Goal: Information Seeking & Learning: Learn about a topic

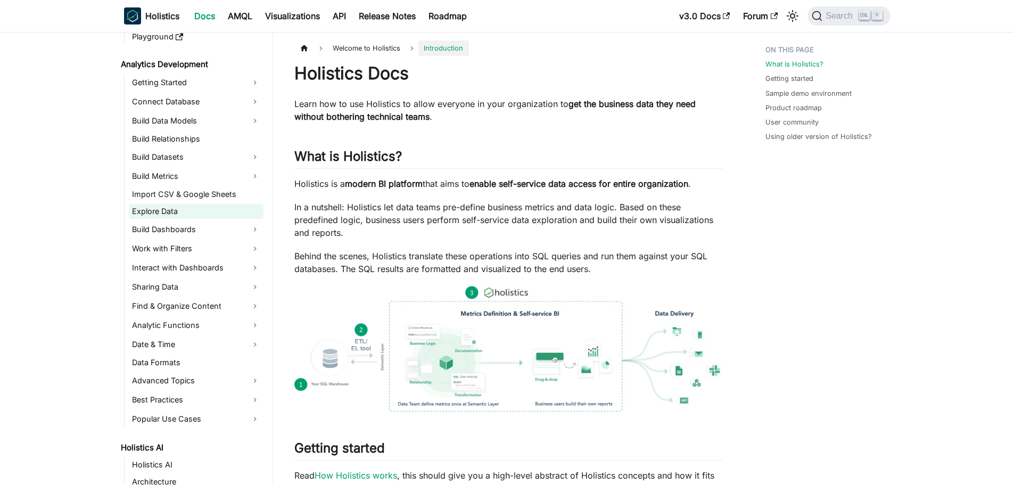
scroll to position [160, 0]
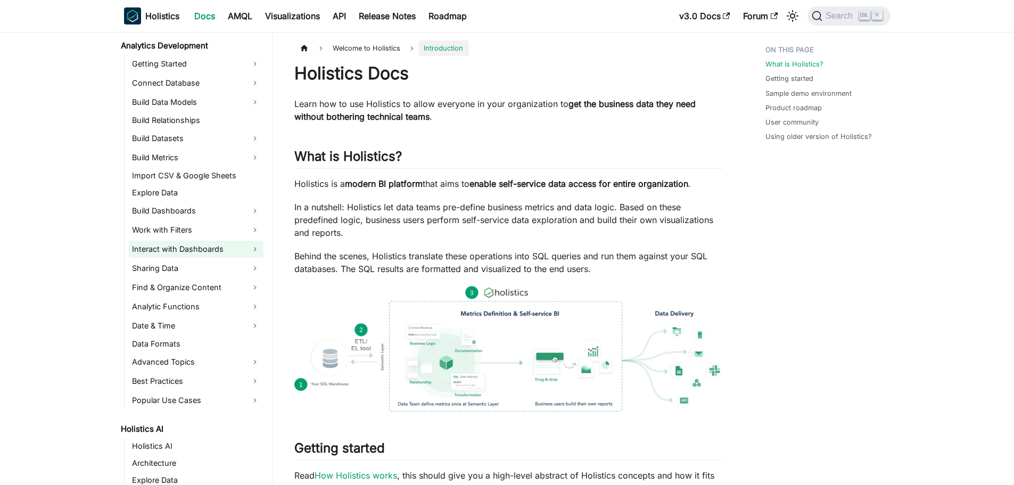
click at [213, 249] on link "Interact with Dashboards" at bounding box center [196, 249] width 135 height 17
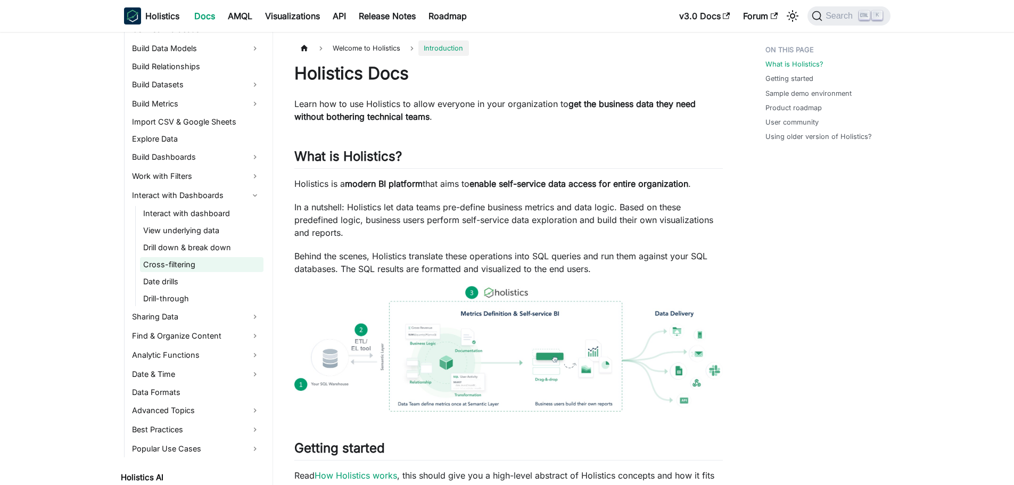
scroll to position [266, 0]
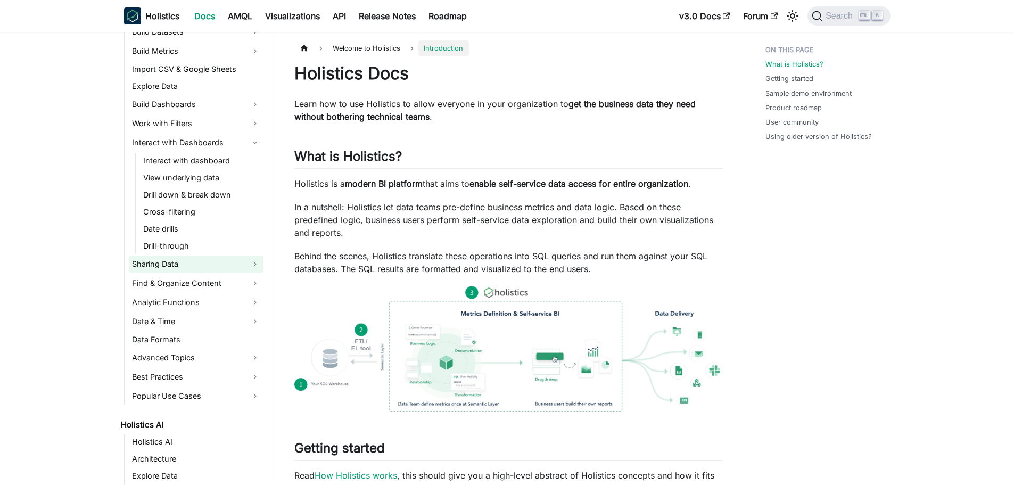
click at [215, 266] on link "Sharing Data" at bounding box center [196, 263] width 135 height 17
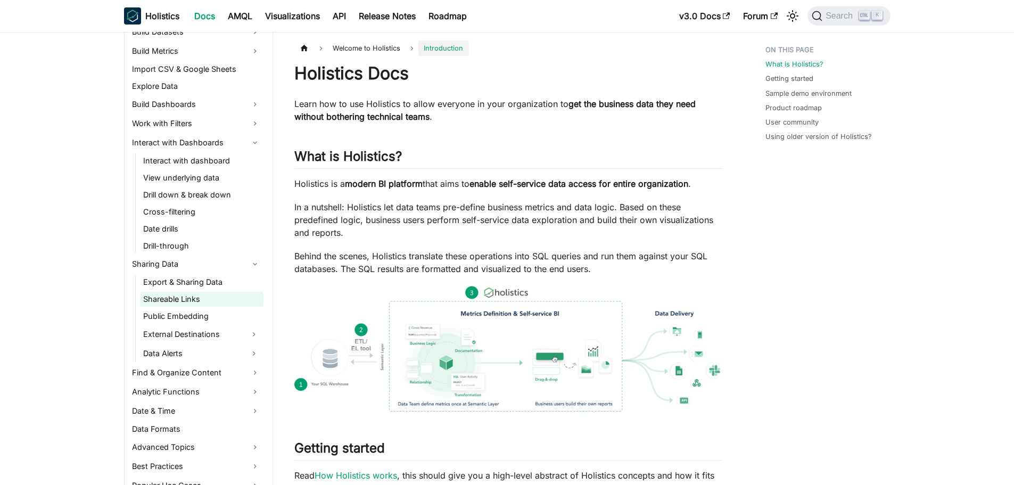
click at [194, 298] on link "Shareable Links" at bounding box center [201, 299] width 123 height 15
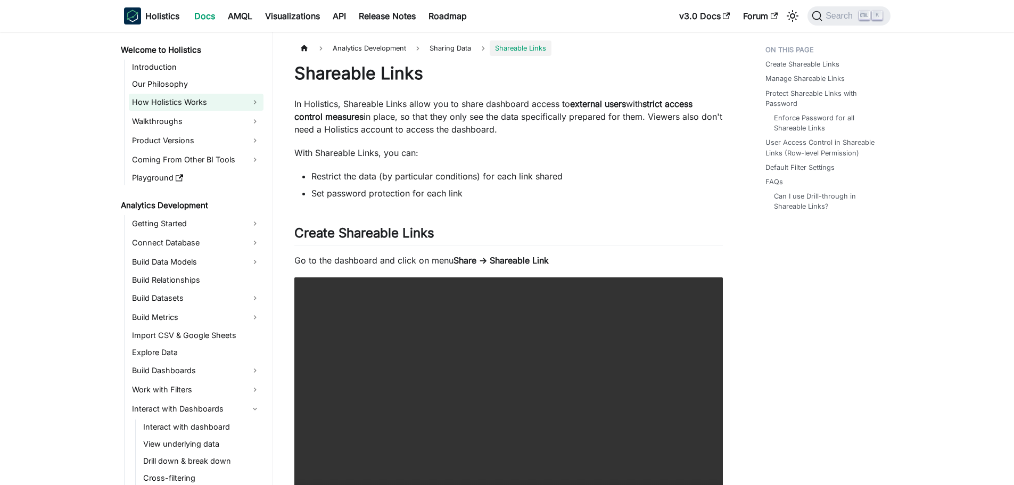
click at [193, 104] on link "How Holistics Works" at bounding box center [196, 102] width 135 height 17
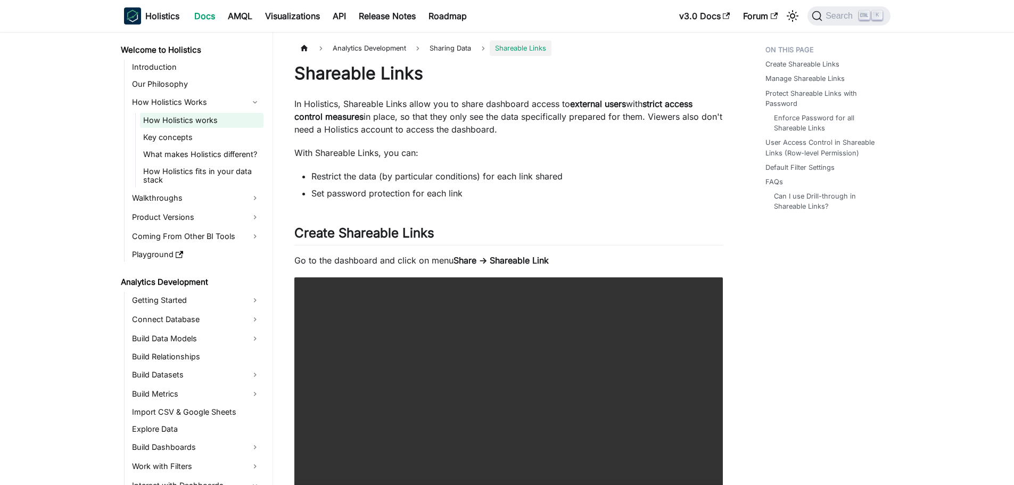
click at [207, 120] on link "How Holistics works" at bounding box center [201, 120] width 123 height 15
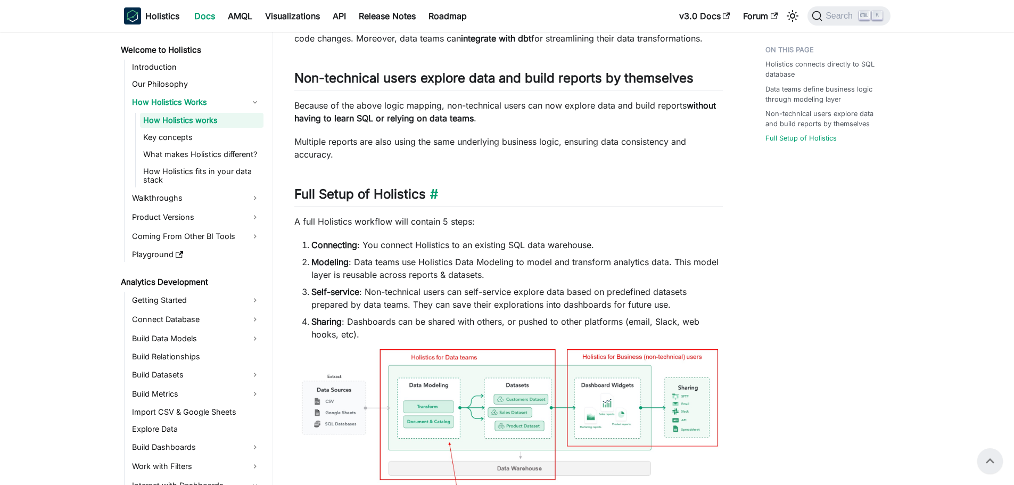
scroll to position [425, 0]
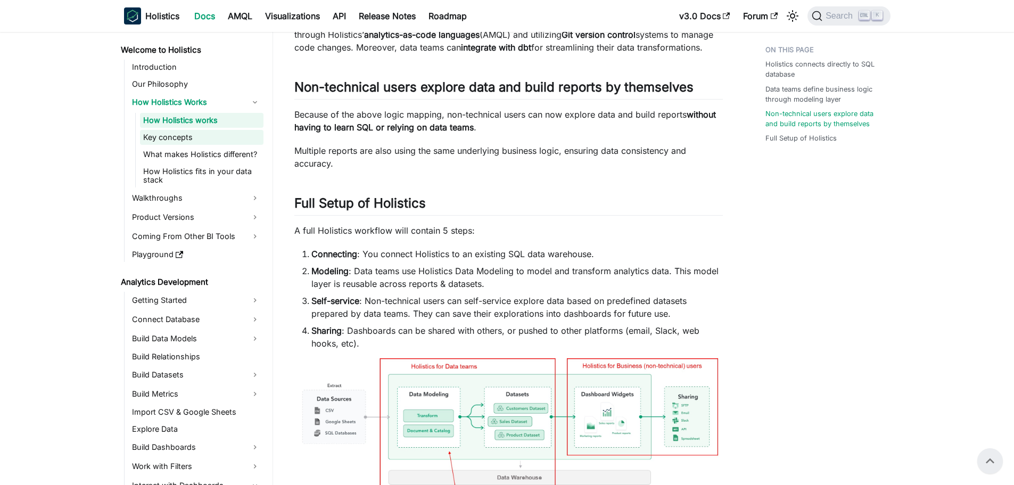
click at [178, 143] on link "Key concepts" at bounding box center [201, 137] width 123 height 15
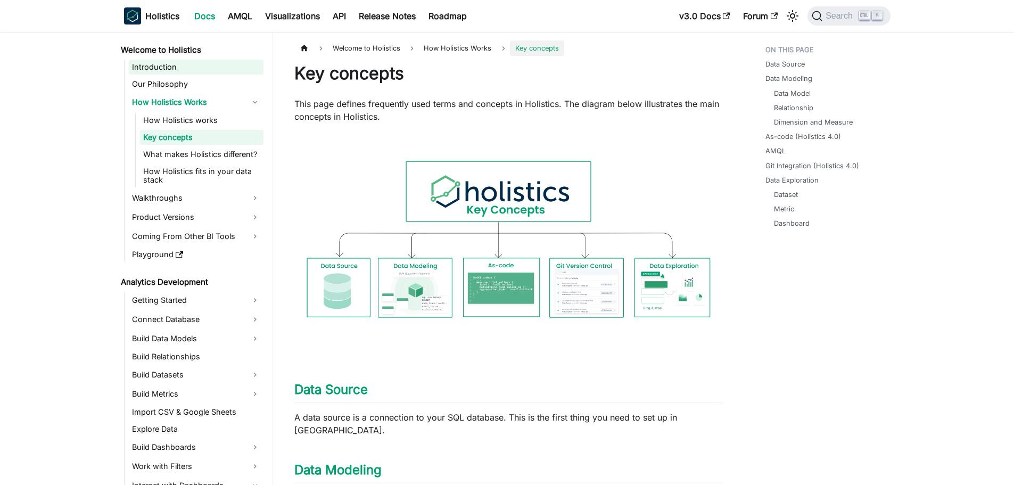
click at [136, 64] on link "Introduction" at bounding box center [196, 67] width 135 height 15
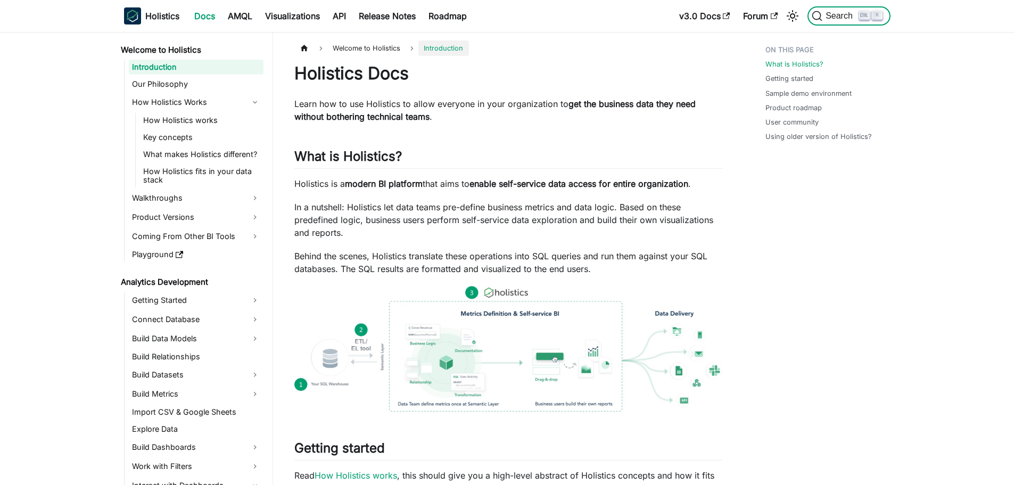
click at [821, 19] on icon "Search (Ctrl+K)" at bounding box center [817, 16] width 11 height 11
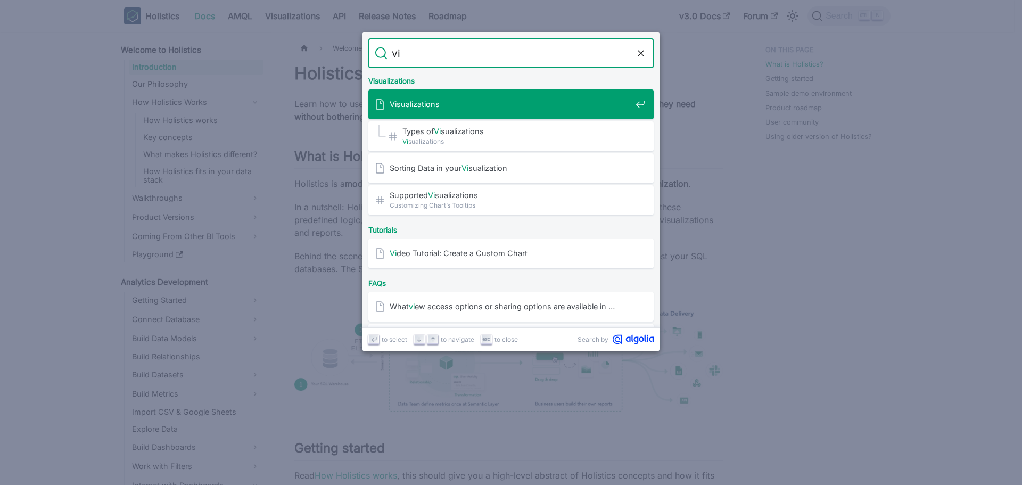
type input "v"
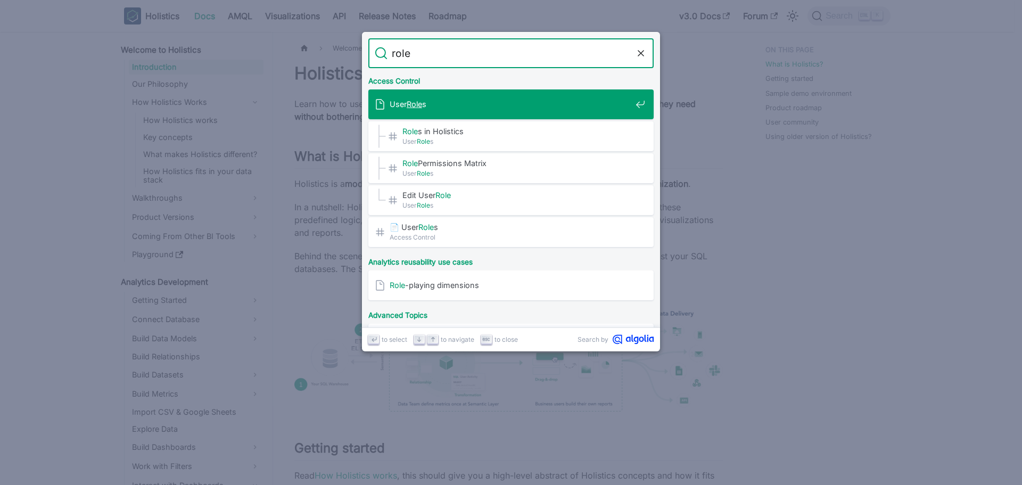
type input "roles"
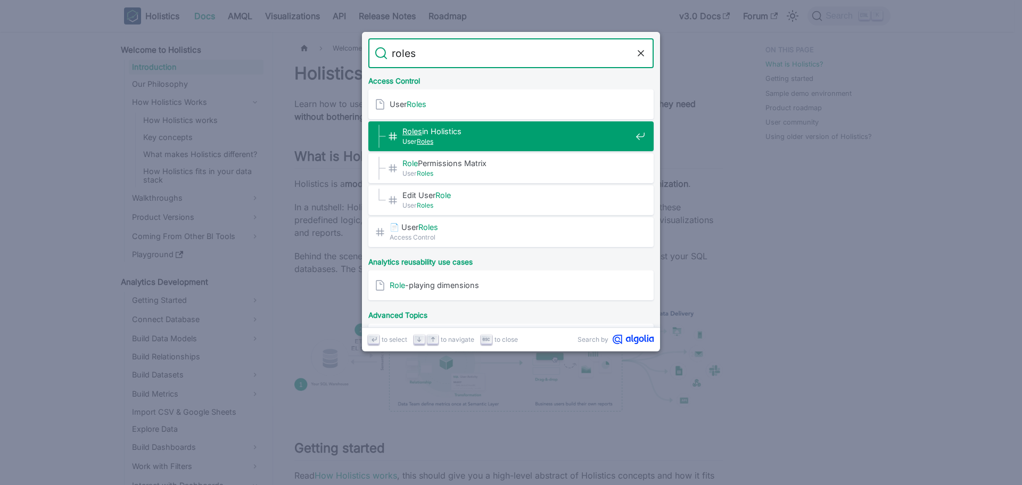
click at [424, 130] on span "Roles in Holistics​" at bounding box center [516, 131] width 229 height 10
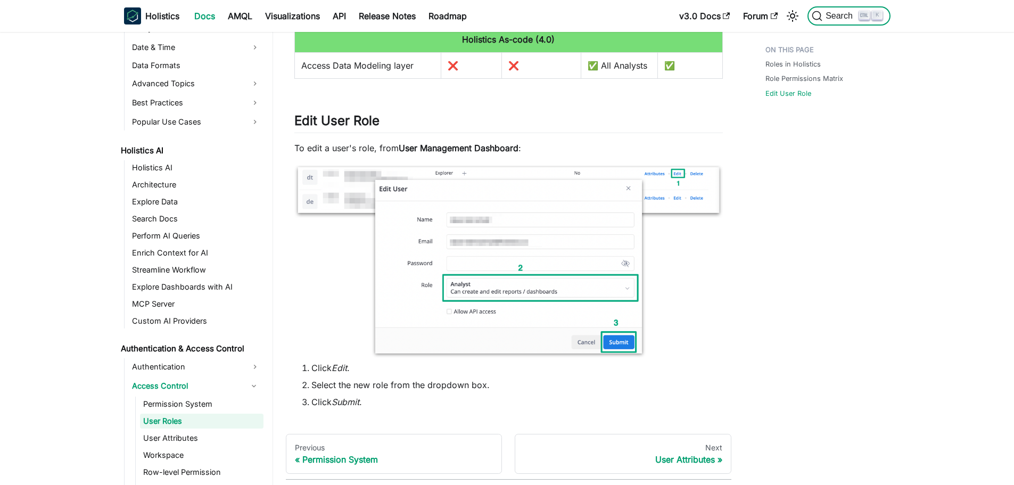
scroll to position [1059, 0]
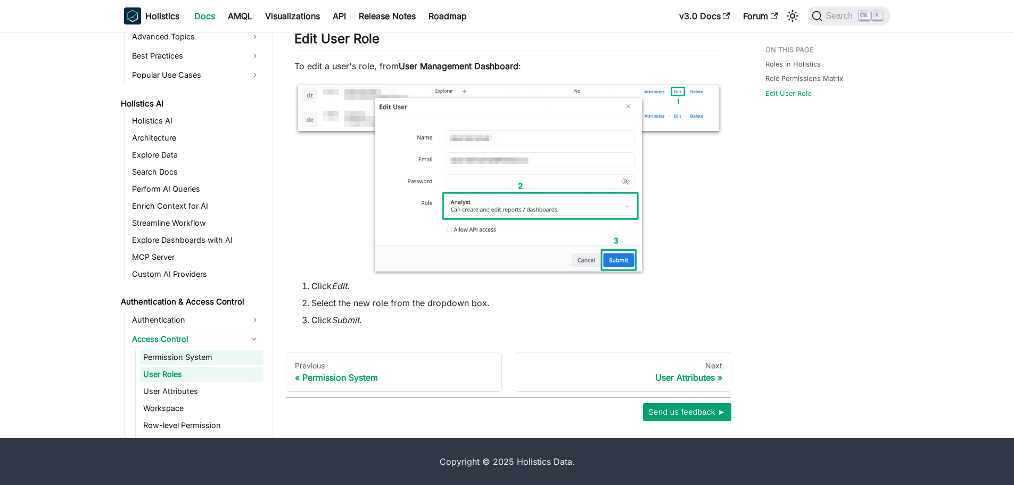
click at [214, 360] on link "Permission System" at bounding box center [201, 357] width 123 height 15
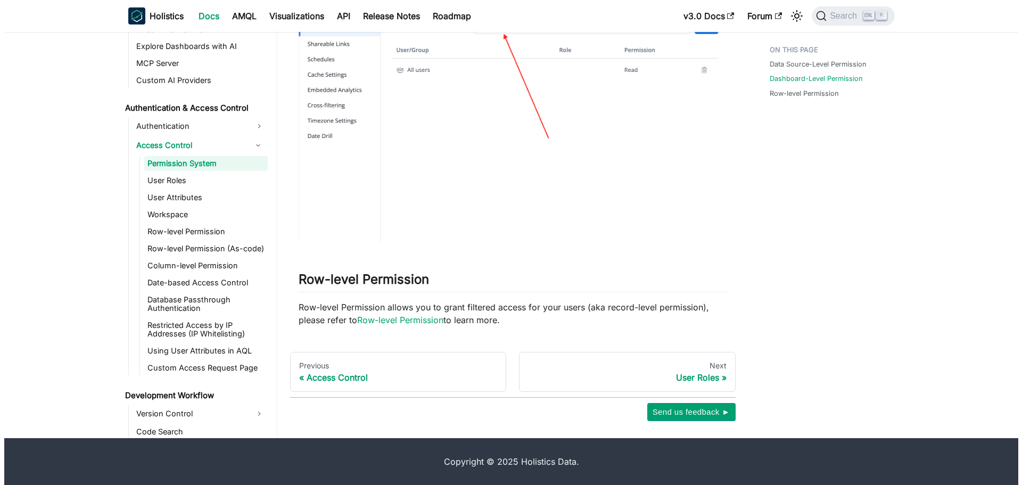
scroll to position [830, 0]
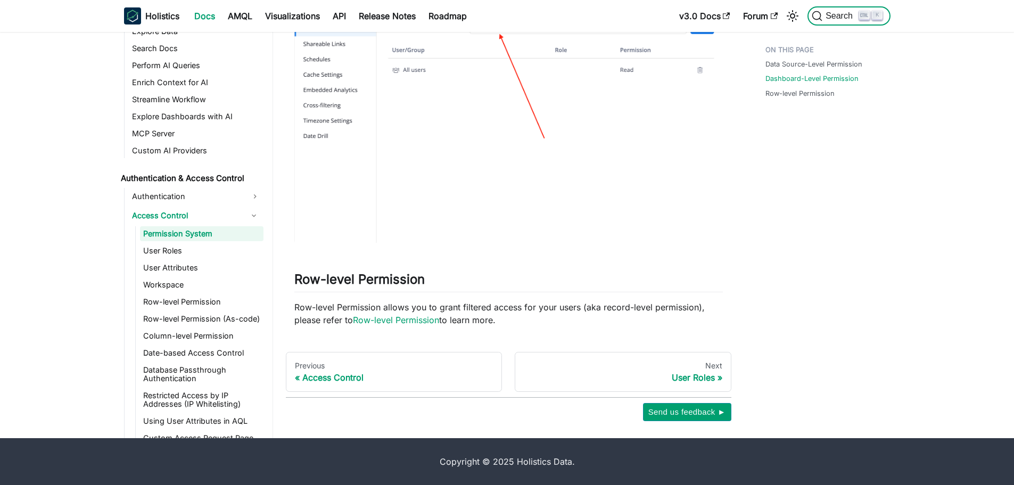
click at [840, 9] on button "Search K" at bounding box center [848, 15] width 83 height 19
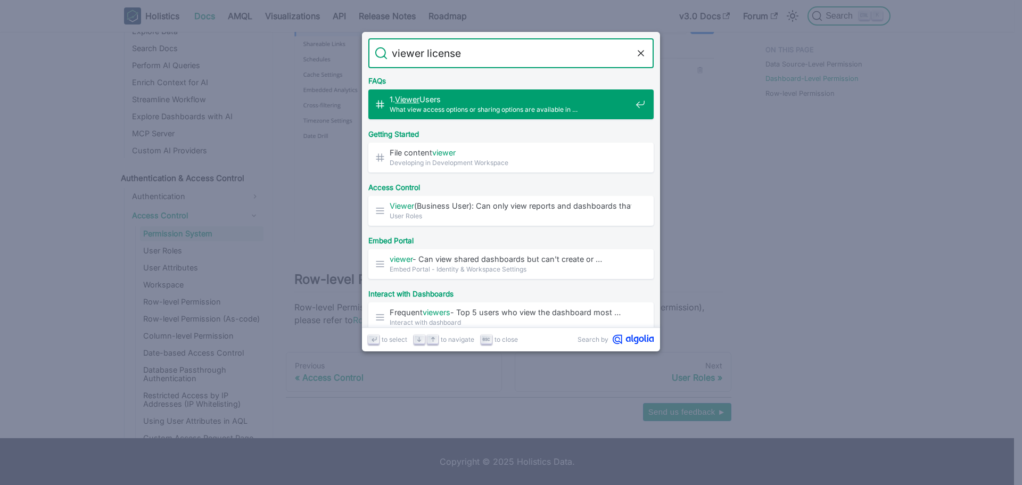
type input "viewer licenses"
click at [458, 106] on span "What view access options or sharing options are available in …" at bounding box center [511, 109] width 242 height 10
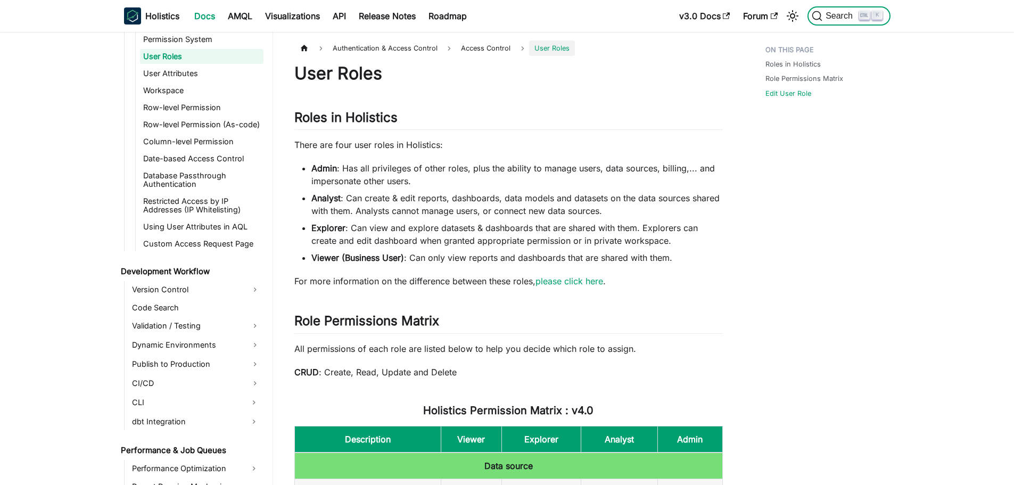
scroll to position [1059, 0]
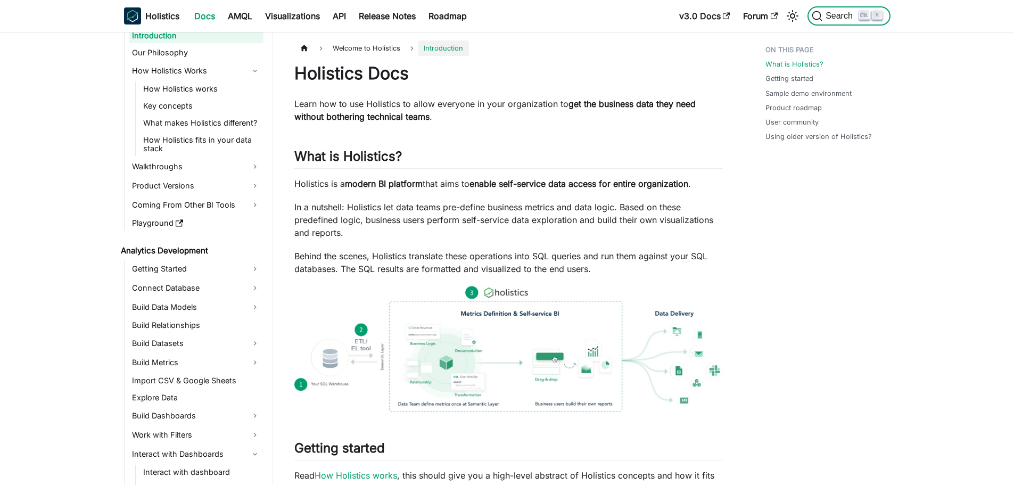
scroll to position [28, 0]
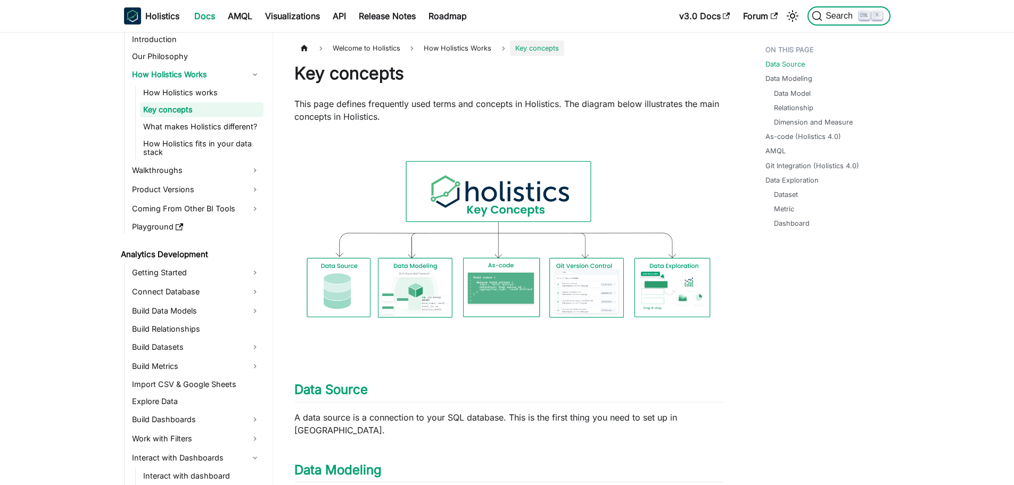
scroll to position [425, 0]
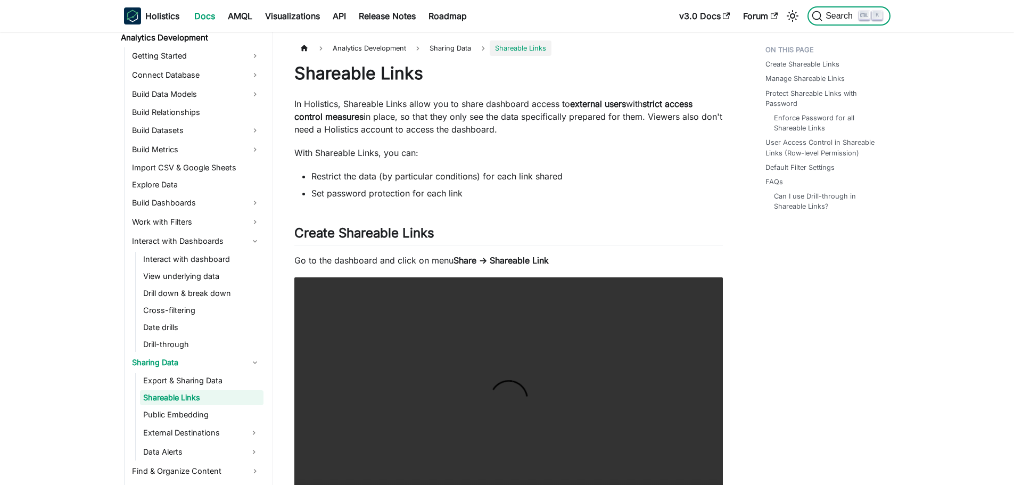
scroll to position [255, 0]
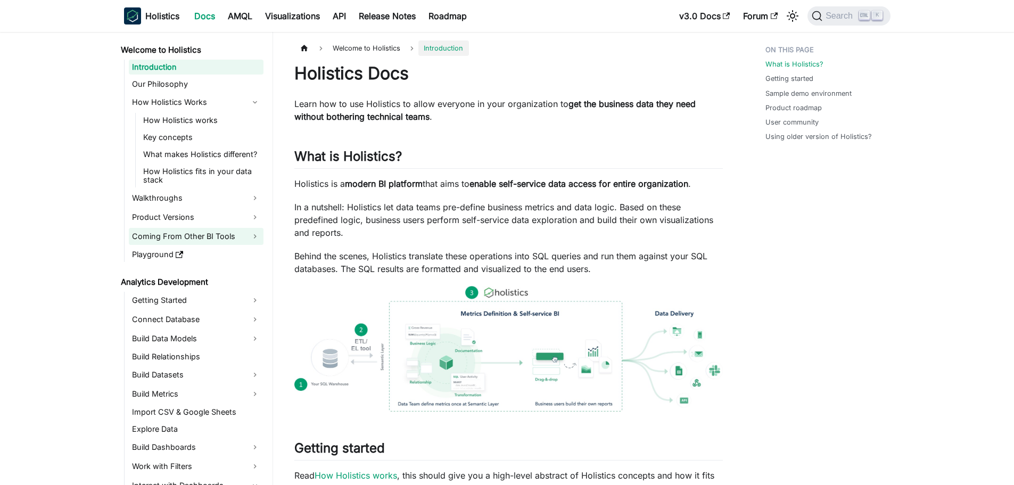
click at [155, 237] on link "Coming From Other BI Tools" at bounding box center [196, 236] width 135 height 17
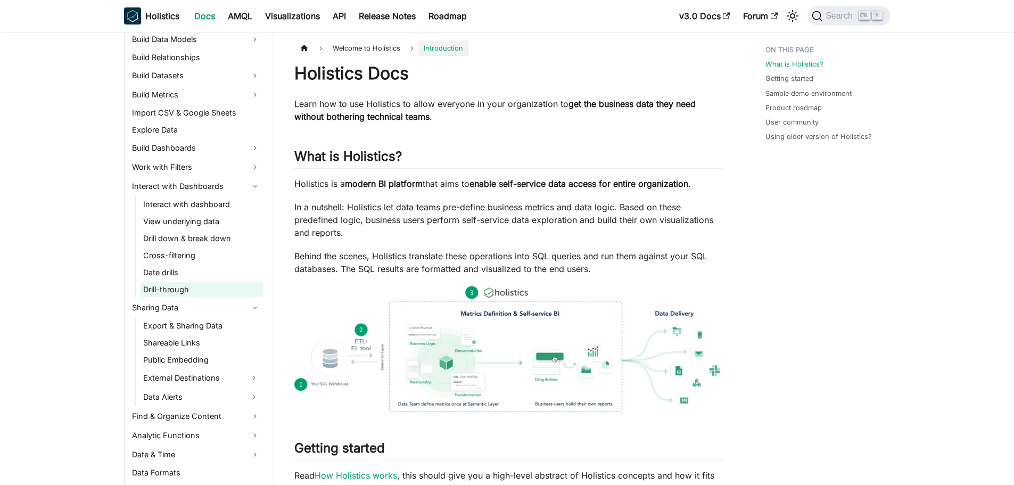
scroll to position [319, 0]
click at [204, 339] on link "Shareable Links" at bounding box center [201, 341] width 123 height 15
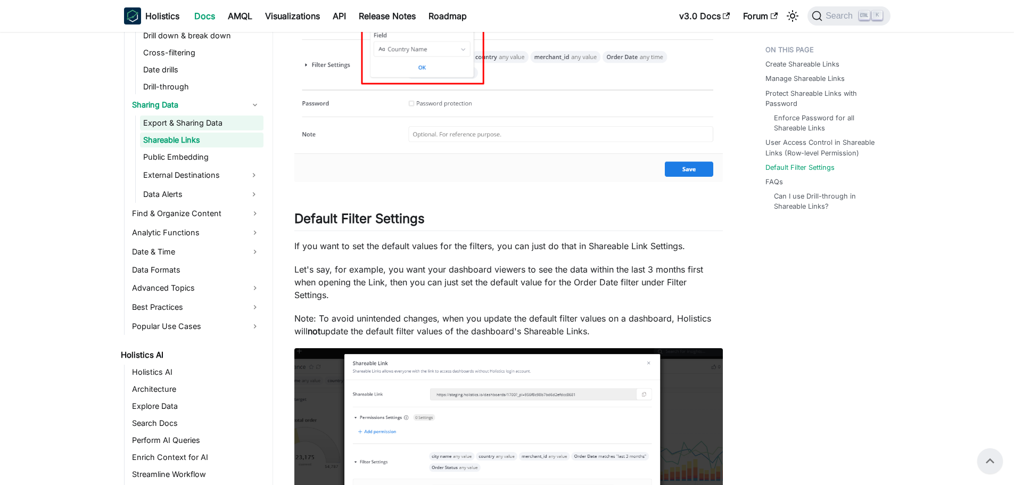
scroll to position [426, 0]
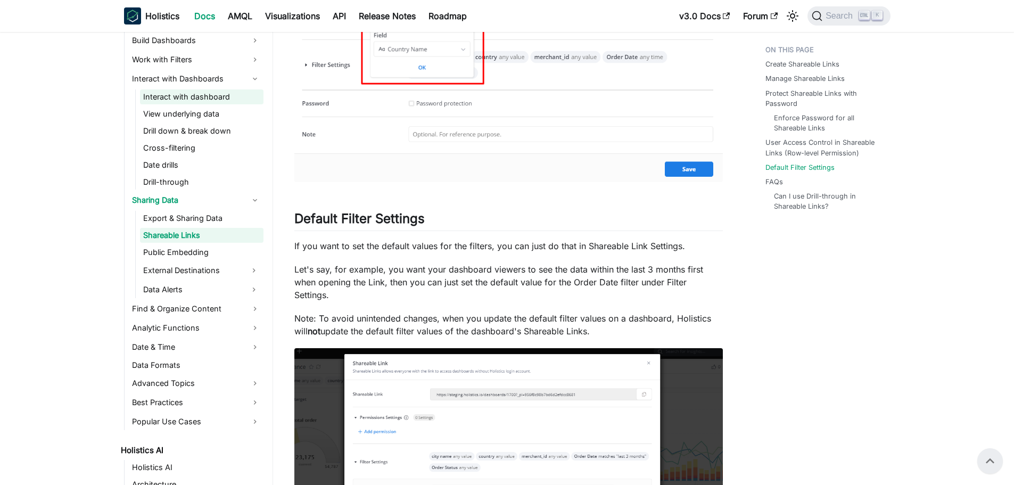
click at [202, 98] on link "Interact with dashboard" at bounding box center [201, 96] width 123 height 15
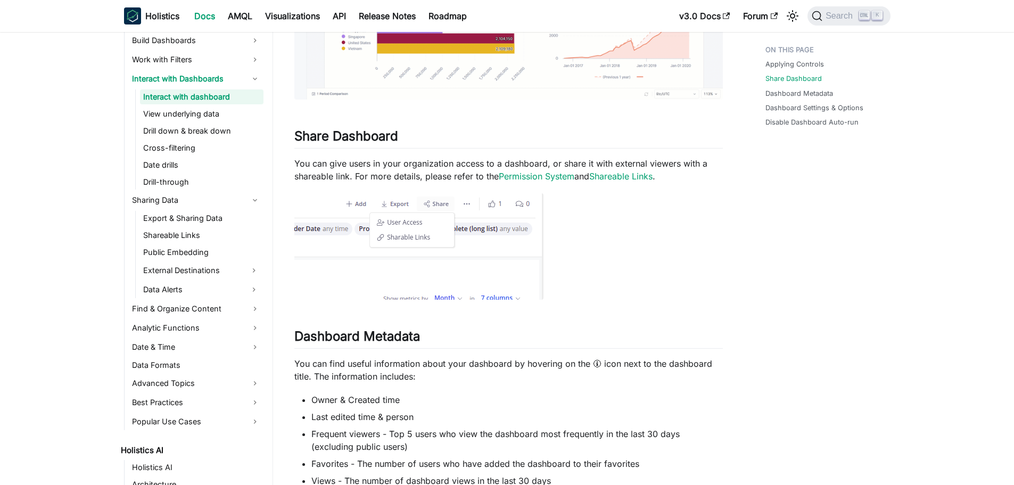
scroll to position [373, 0]
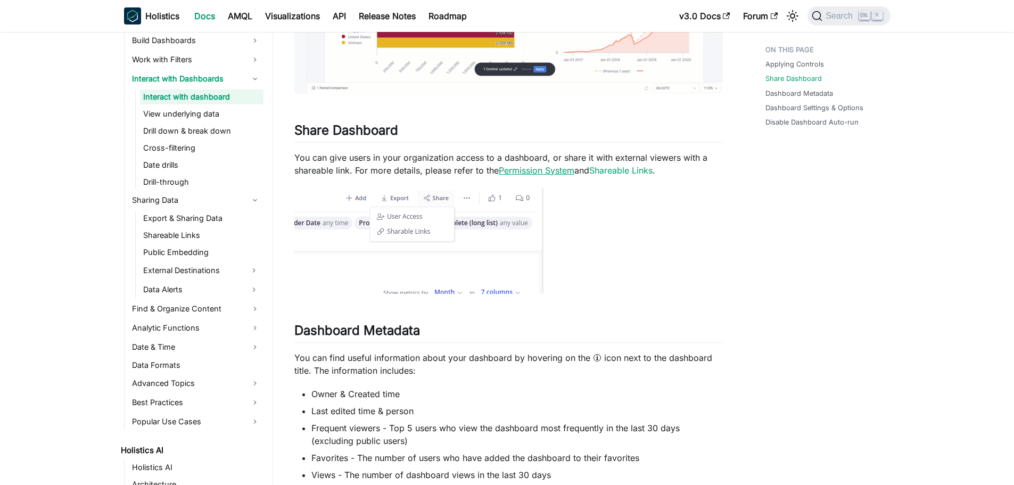
click at [566, 170] on link "Permission System" at bounding box center [537, 170] width 76 height 11
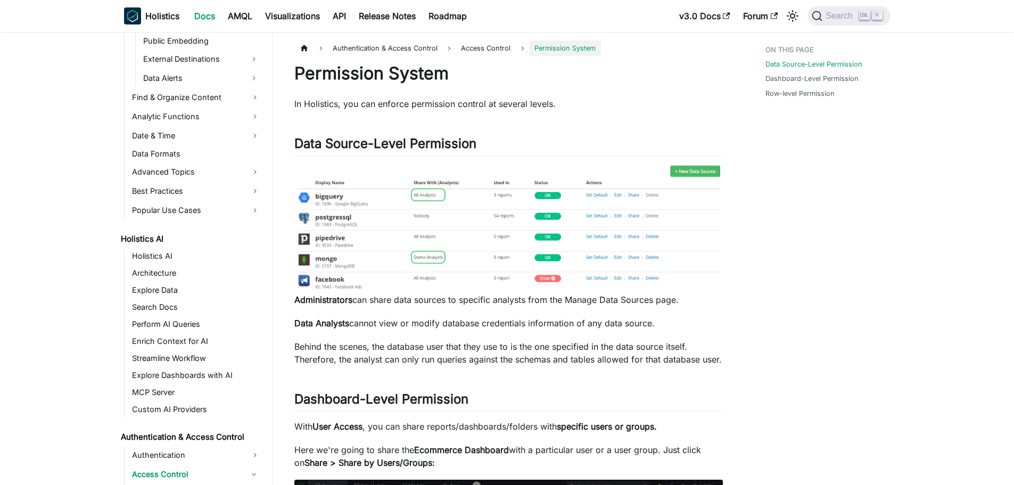
scroll to position [636, 0]
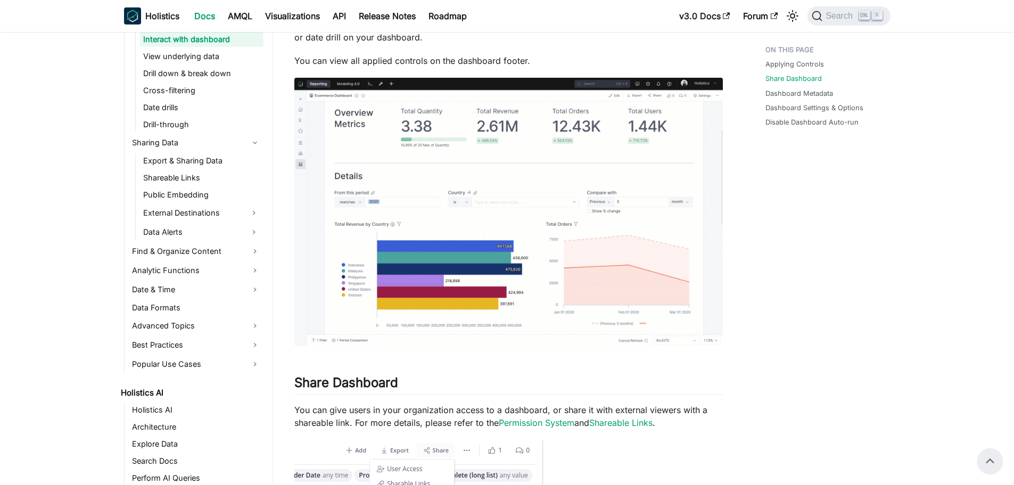
scroll to position [106, 0]
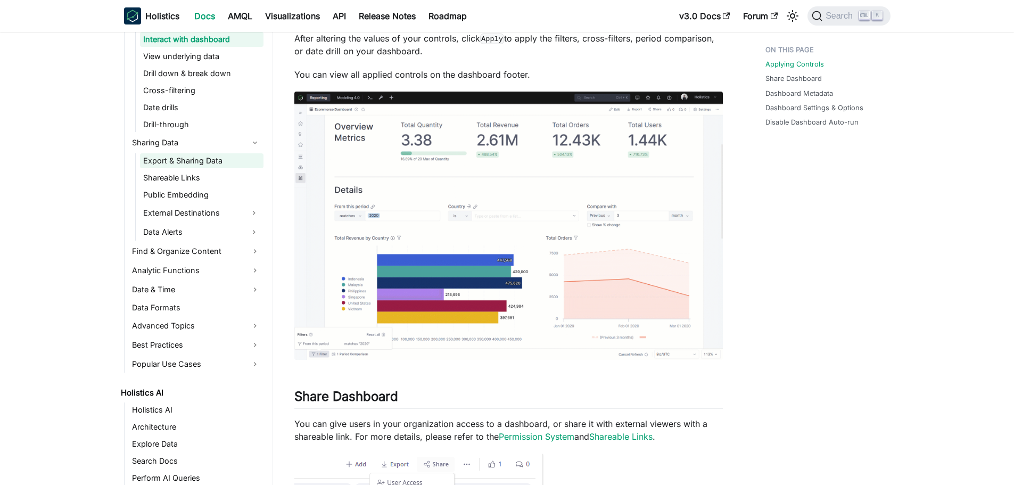
click at [203, 154] on link "Export & Sharing Data" at bounding box center [201, 160] width 123 height 15
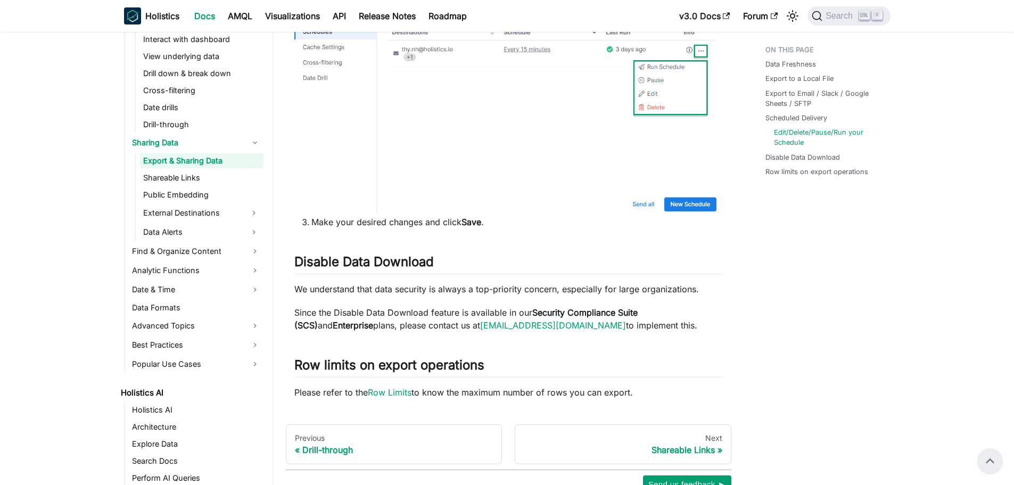
scroll to position [1588, 0]
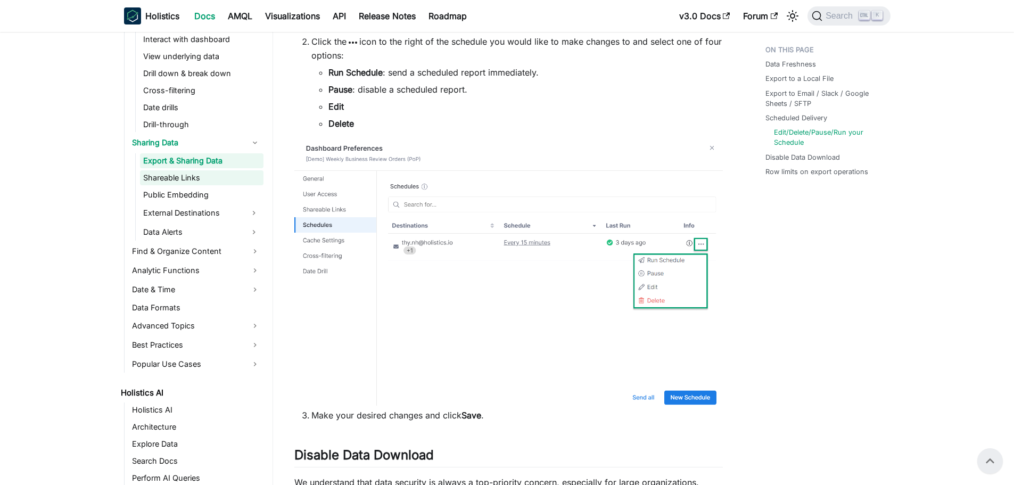
click at [177, 178] on link "Shareable Links" at bounding box center [201, 177] width 123 height 15
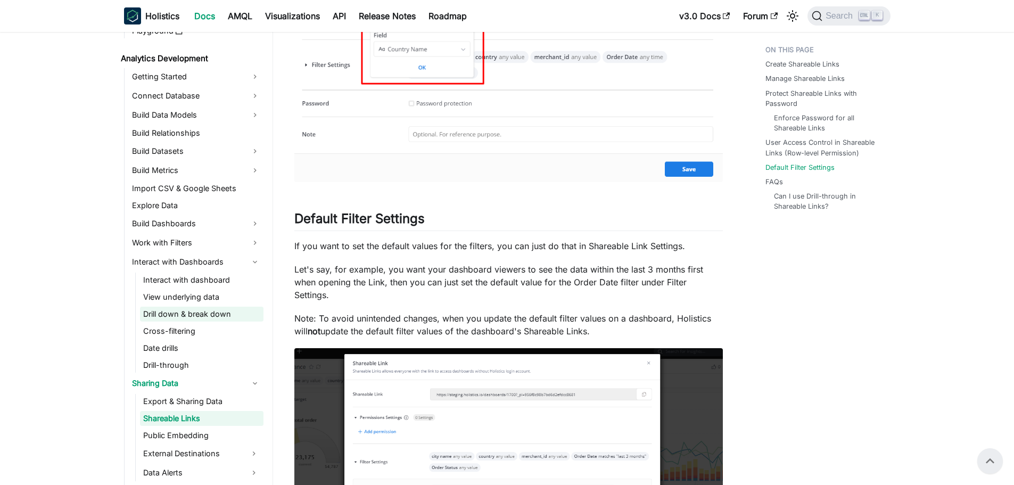
scroll to position [164, 0]
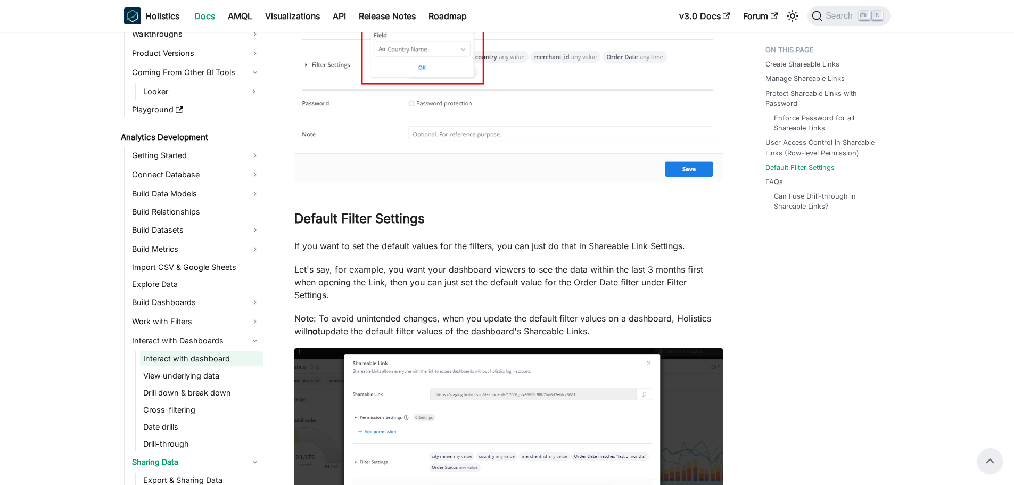
click at [209, 360] on link "Interact with dashboard" at bounding box center [201, 358] width 123 height 15
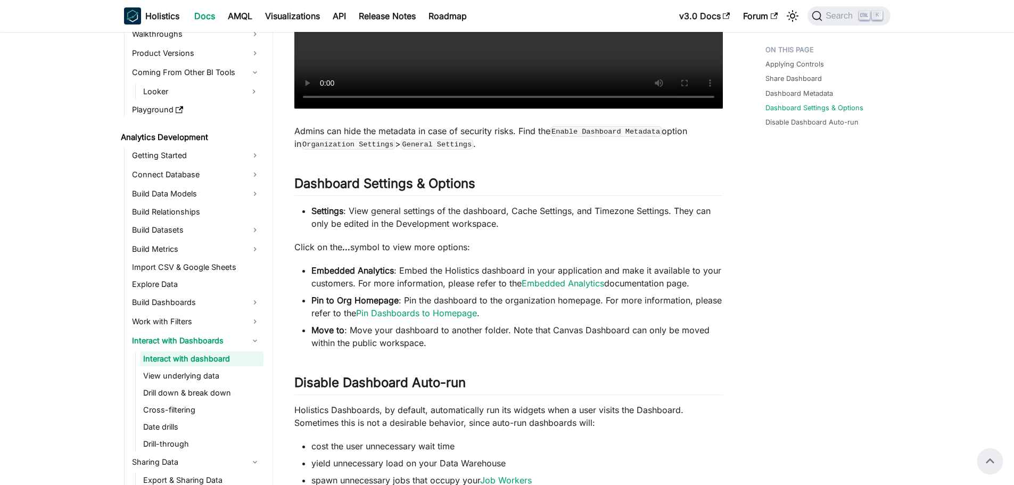
scroll to position [1011, 0]
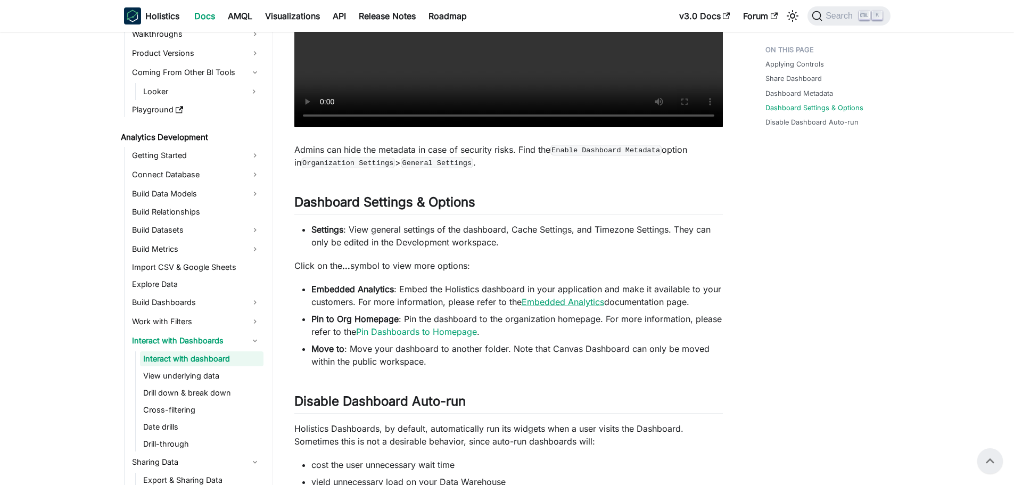
click at [584, 302] on link "Embedded Analytics" at bounding box center [563, 301] width 83 height 11
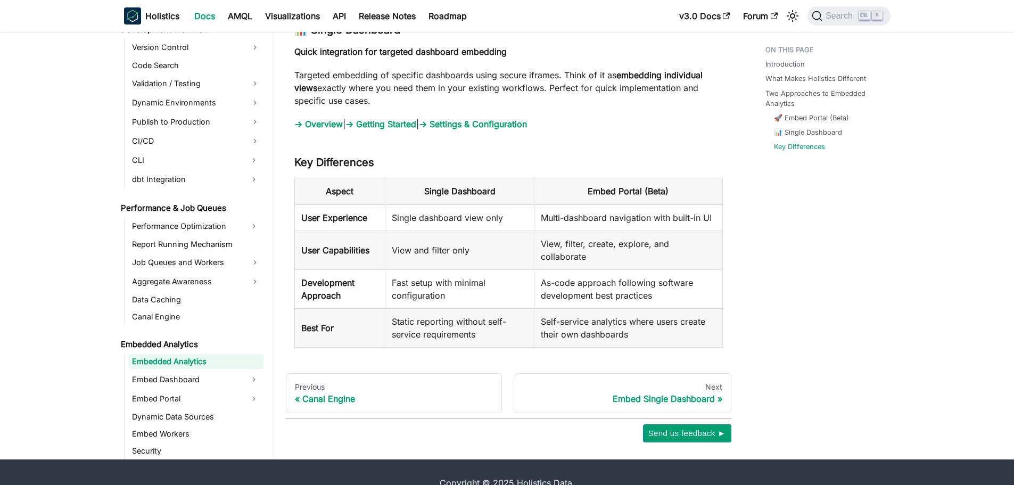
scroll to position [1233, 0]
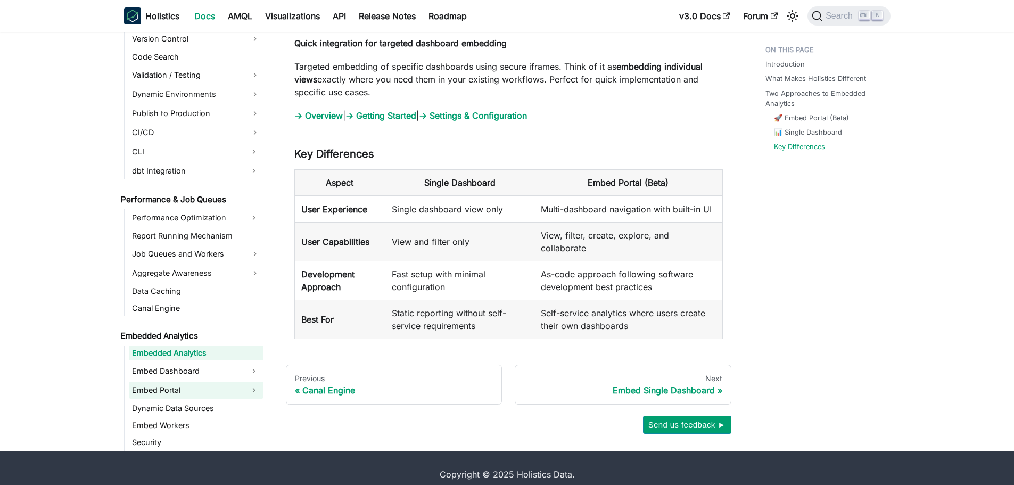
click at [185, 382] on link "Embed Portal" at bounding box center [187, 390] width 116 height 17
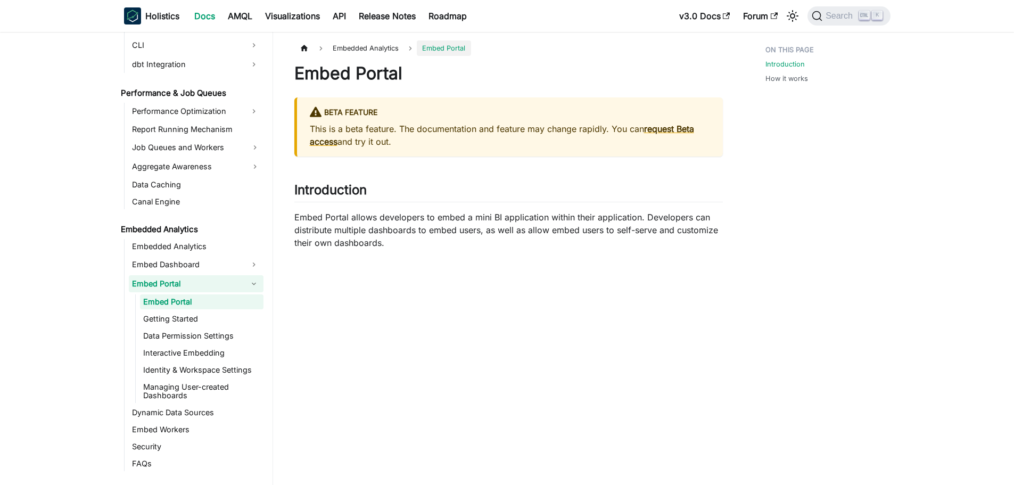
scroll to position [1469, 0]
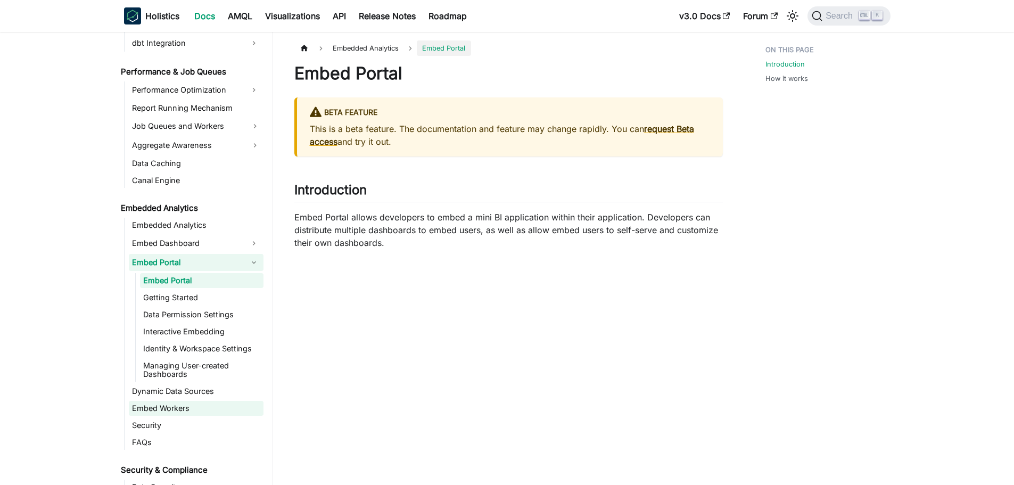
click at [200, 410] on link "Embed Workers" at bounding box center [196, 408] width 135 height 15
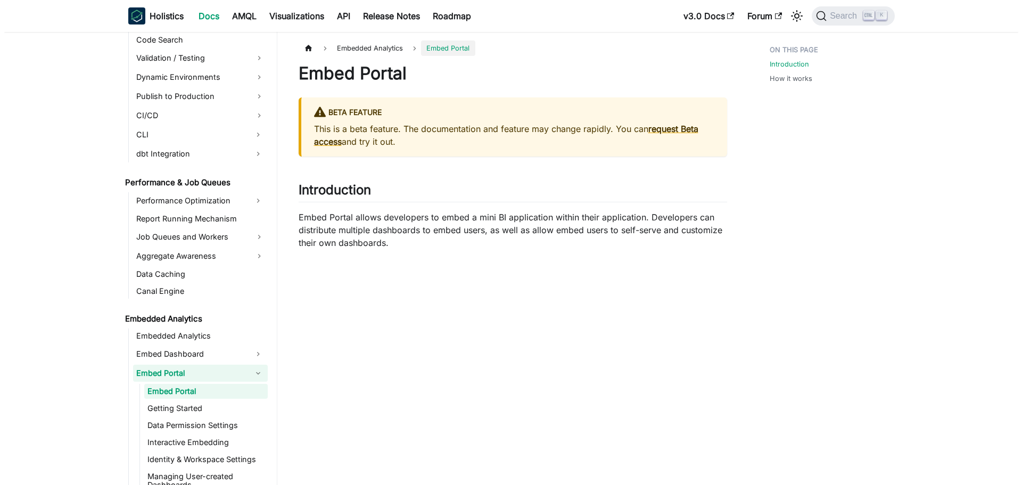
scroll to position [1362, 0]
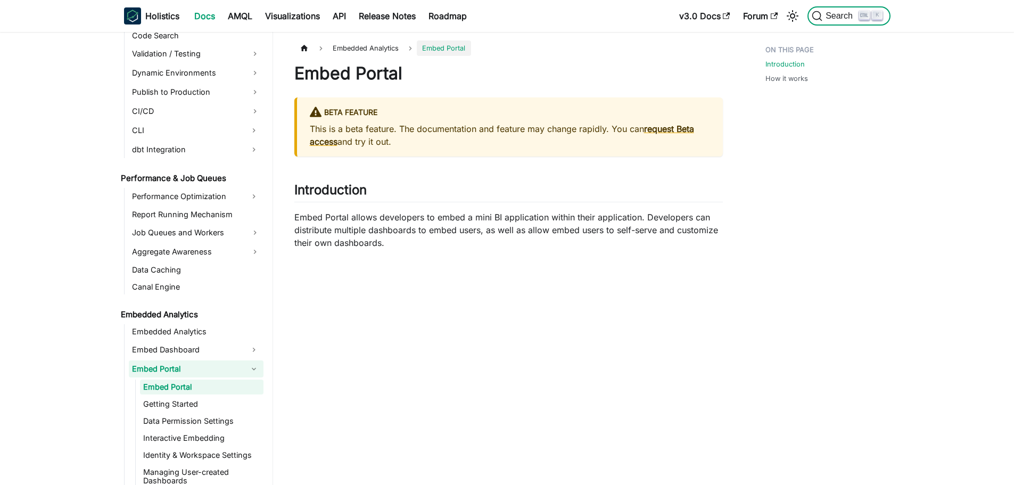
click at [846, 15] on span "Search" at bounding box center [840, 16] width 37 height 10
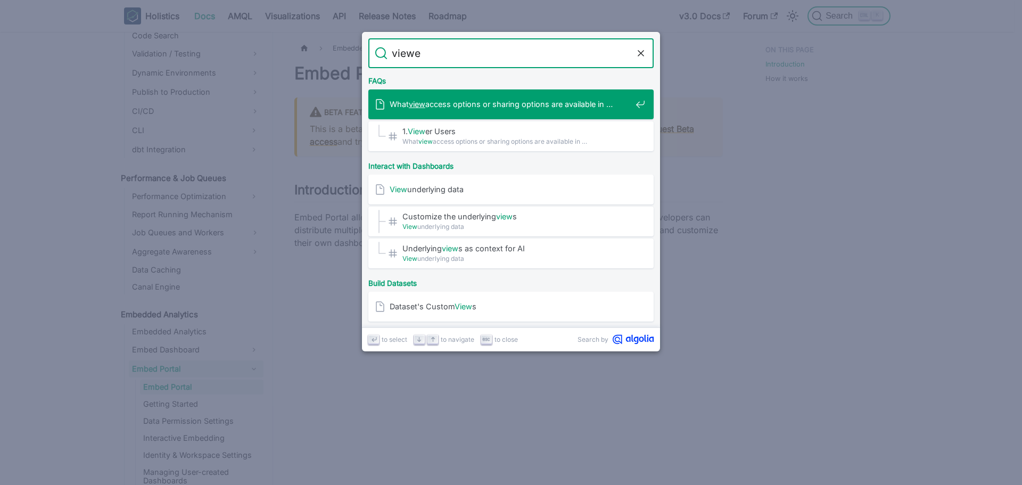
type input "viewer"
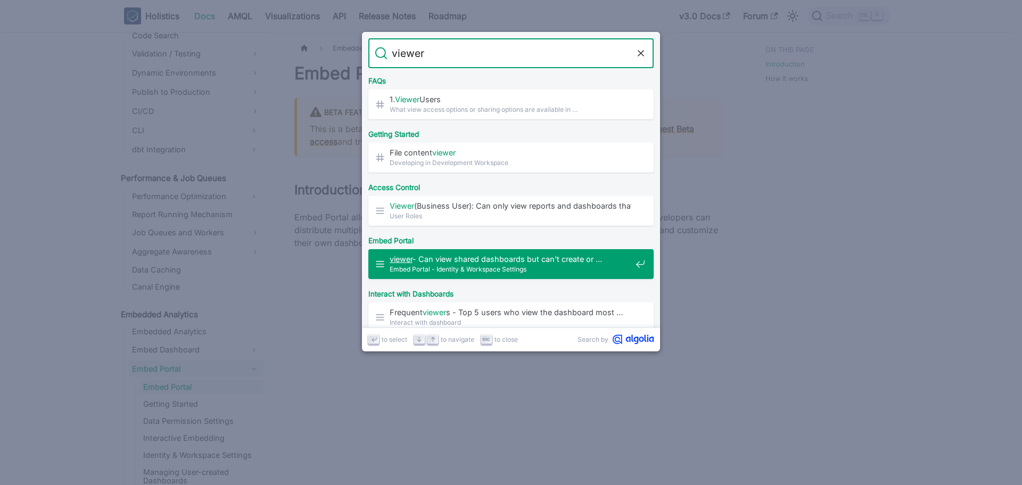
click at [427, 260] on span "viewer - Can view shared dashboards but can't create or …" at bounding box center [511, 259] width 242 height 10
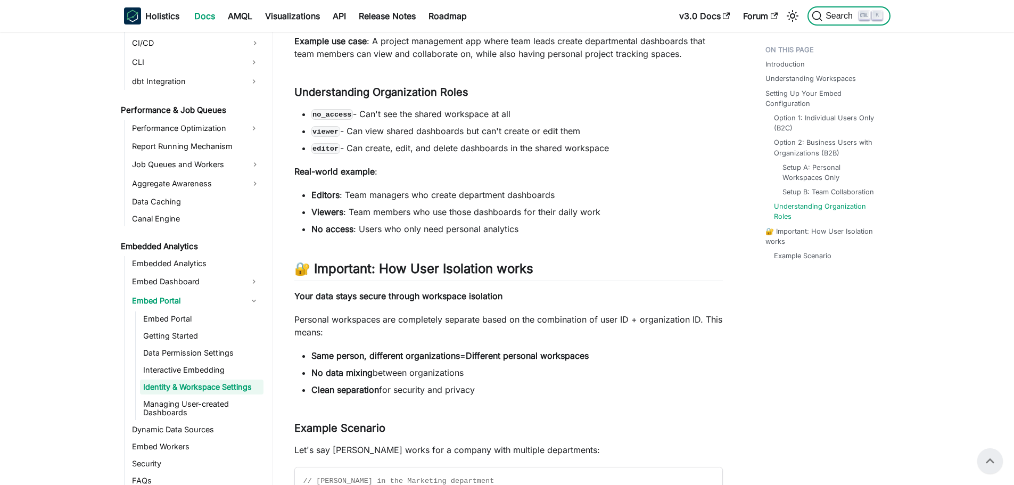
scroll to position [1856, 0]
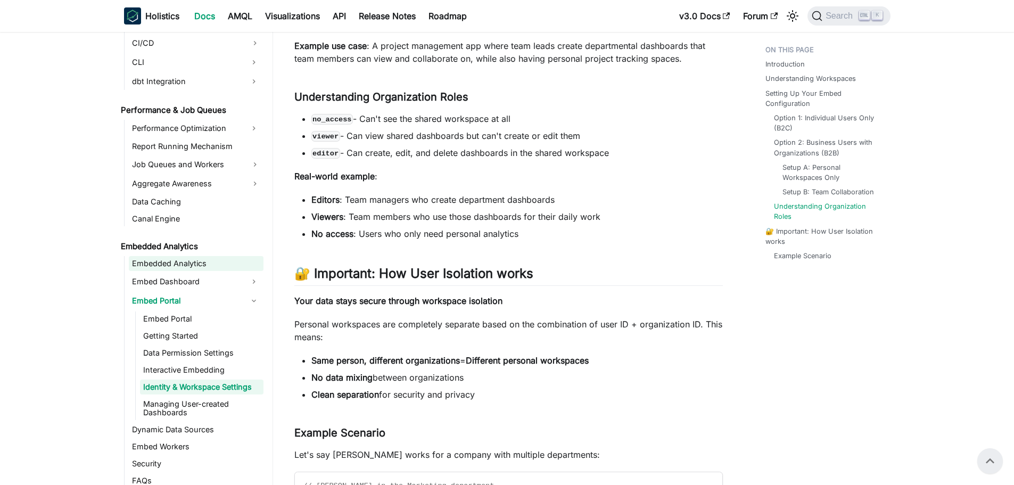
click at [189, 266] on link "Embedded Analytics" at bounding box center [196, 263] width 135 height 15
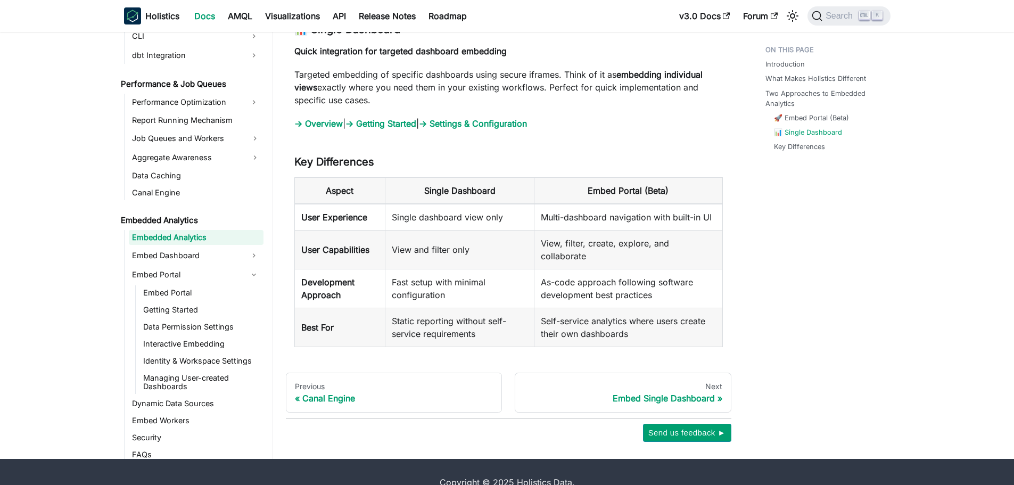
scroll to position [1233, 0]
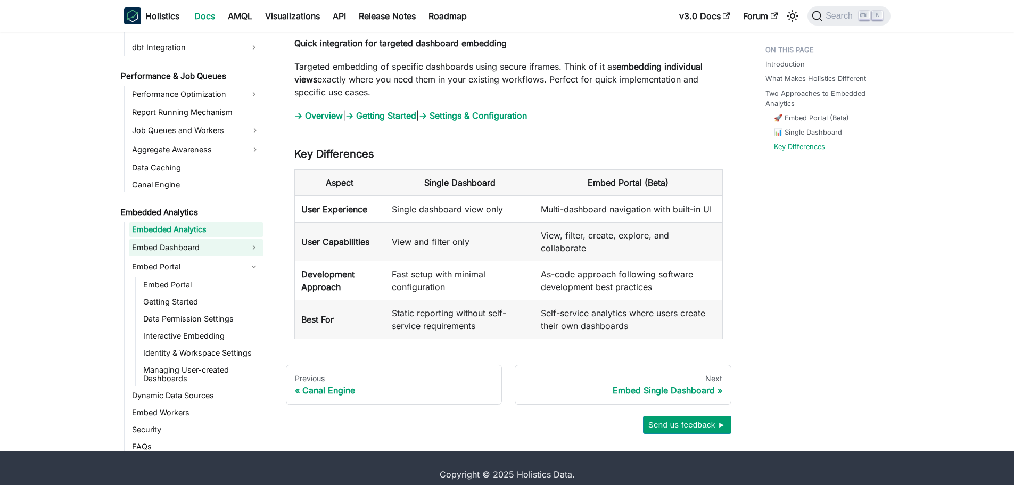
click at [183, 239] on link "Embed Dashboard" at bounding box center [187, 247] width 116 height 17
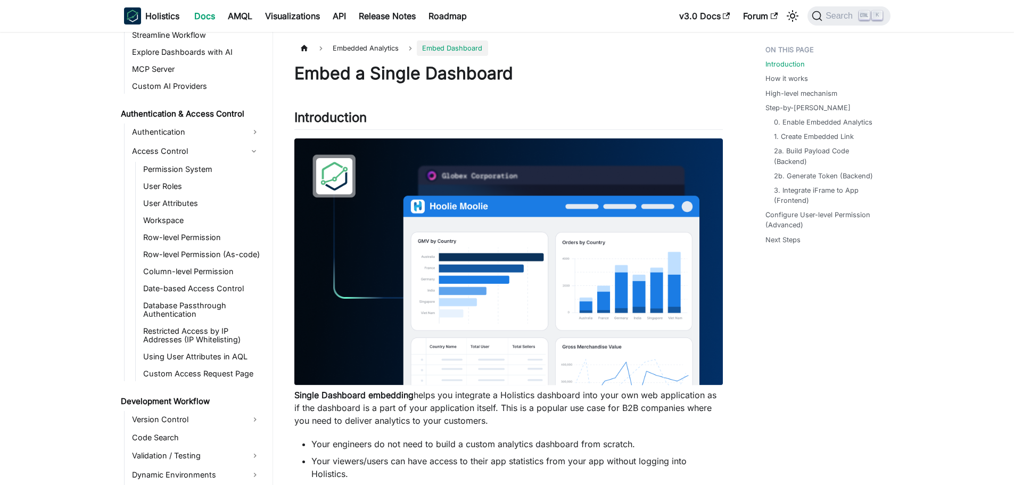
scroll to position [951, 0]
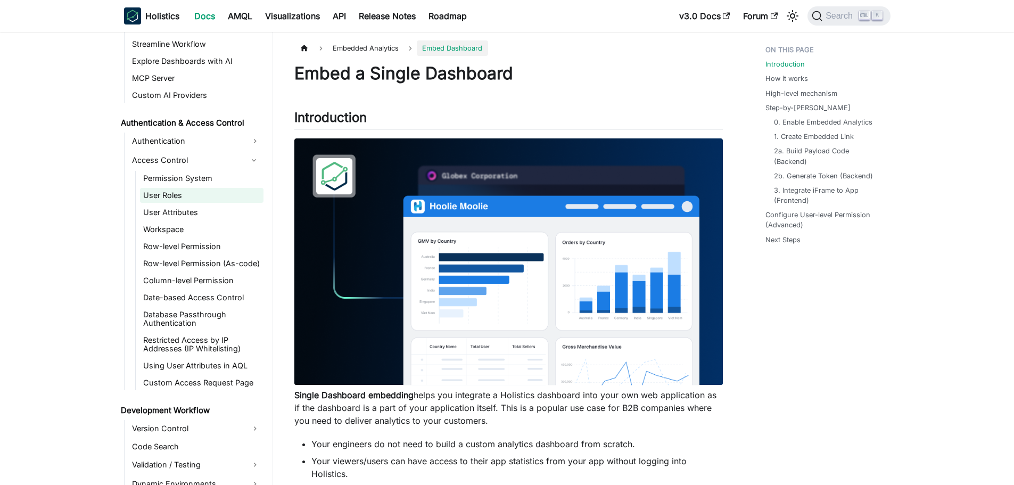
click at [172, 196] on link "User Roles" at bounding box center [201, 195] width 123 height 15
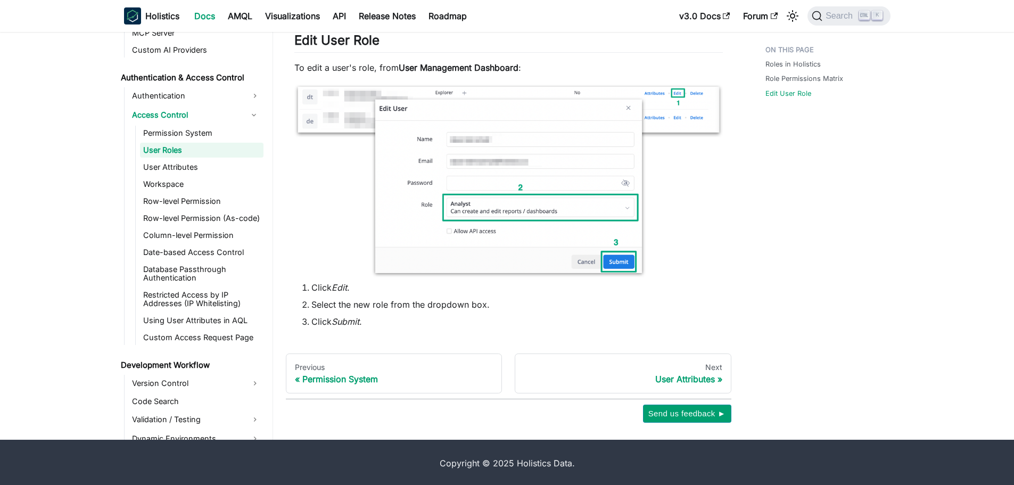
scroll to position [1059, 0]
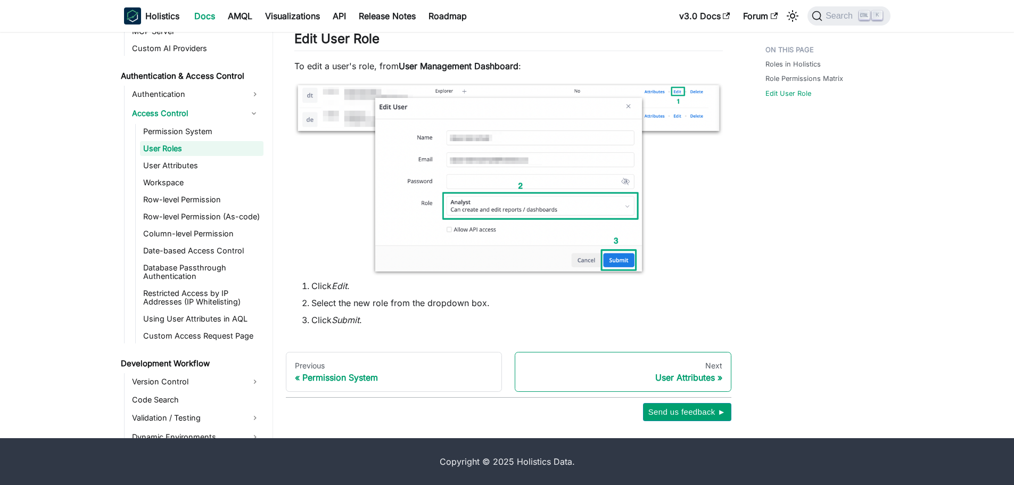
click at [693, 382] on div "User Attributes" at bounding box center [623, 377] width 199 height 11
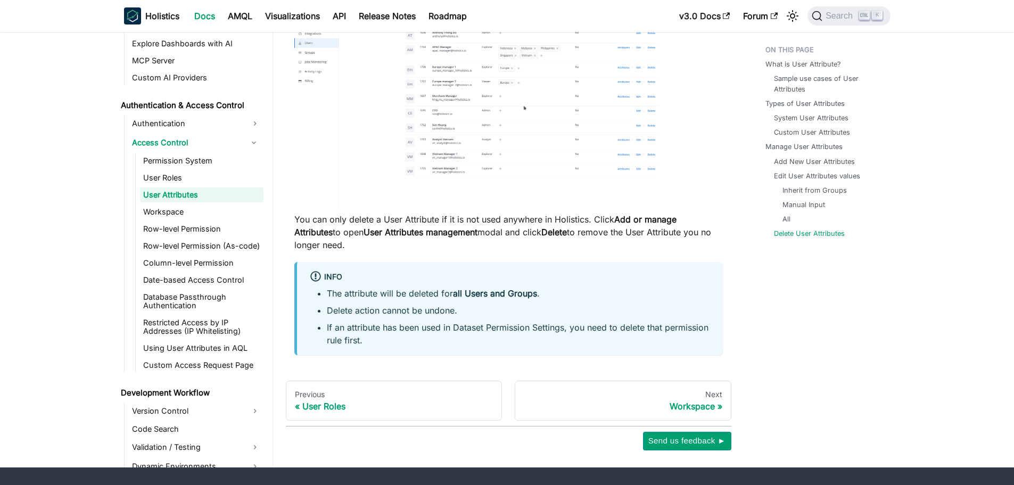
scroll to position [4108, 0]
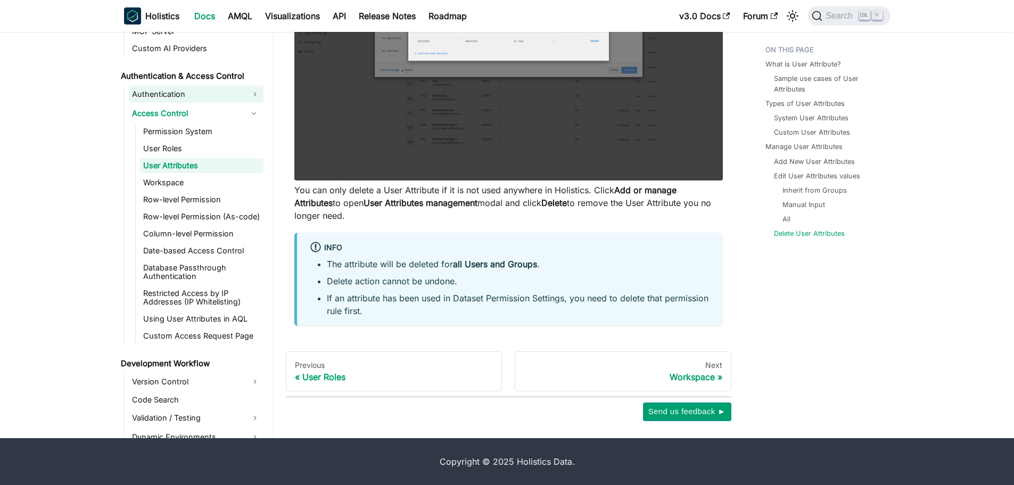
click at [171, 89] on link "Authentication" at bounding box center [196, 94] width 135 height 17
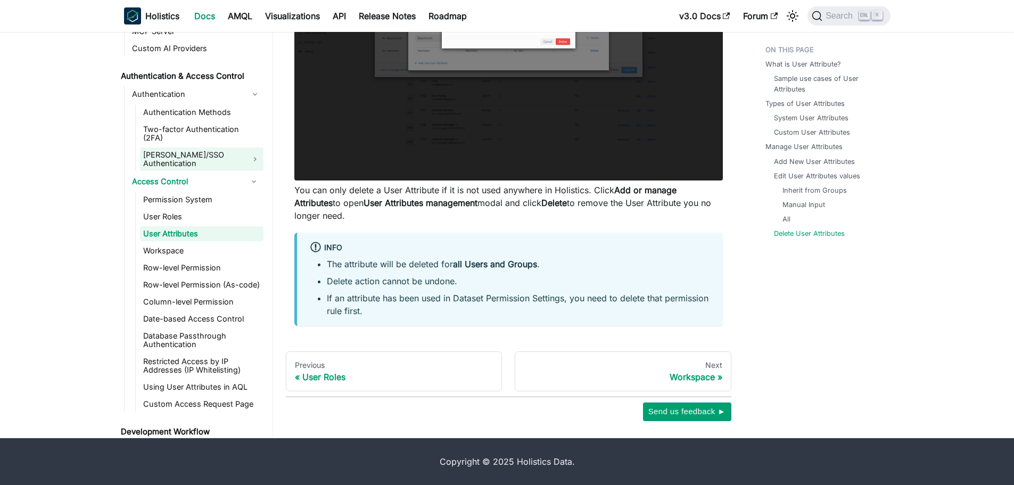
click at [188, 147] on link "[PERSON_NAME]/SSO Authentication" at bounding box center [201, 158] width 123 height 23
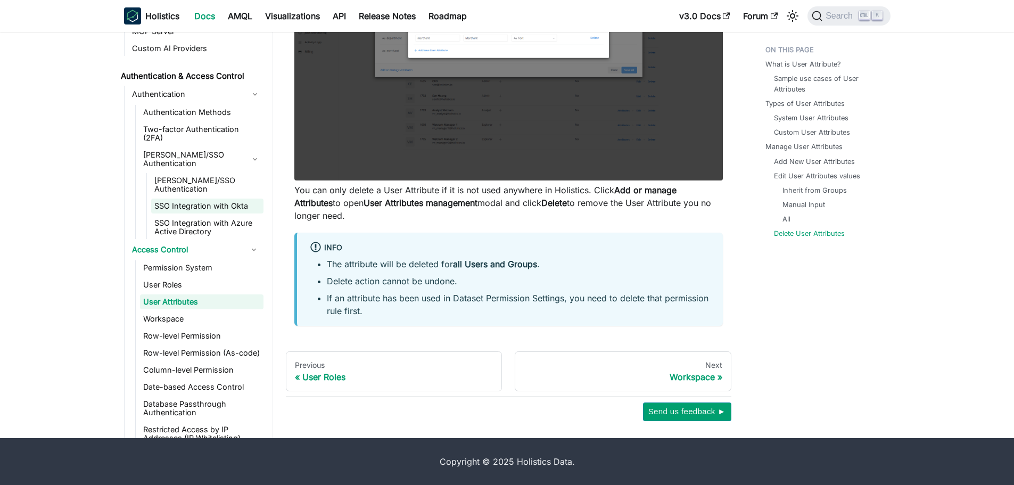
click at [203, 199] on link "SSO Integration with Okta" at bounding box center [207, 206] width 112 height 15
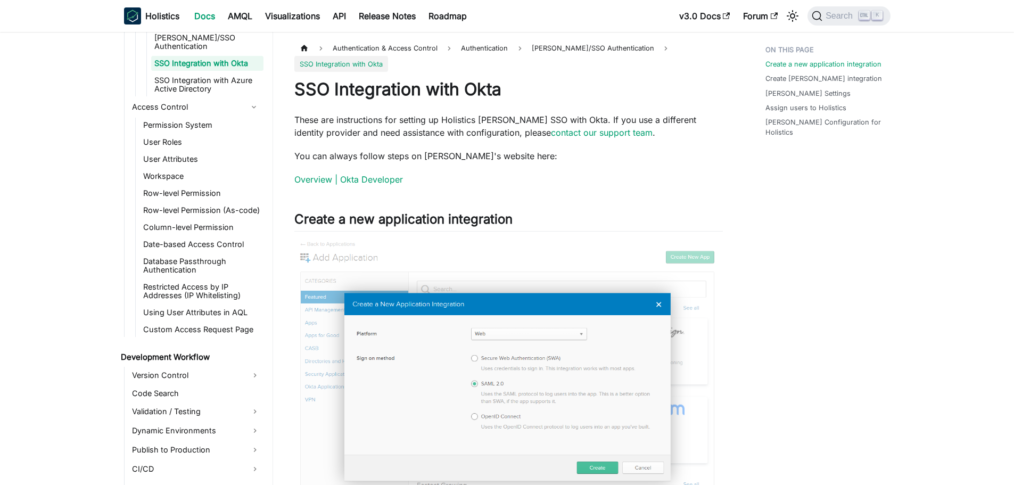
scroll to position [1271, 0]
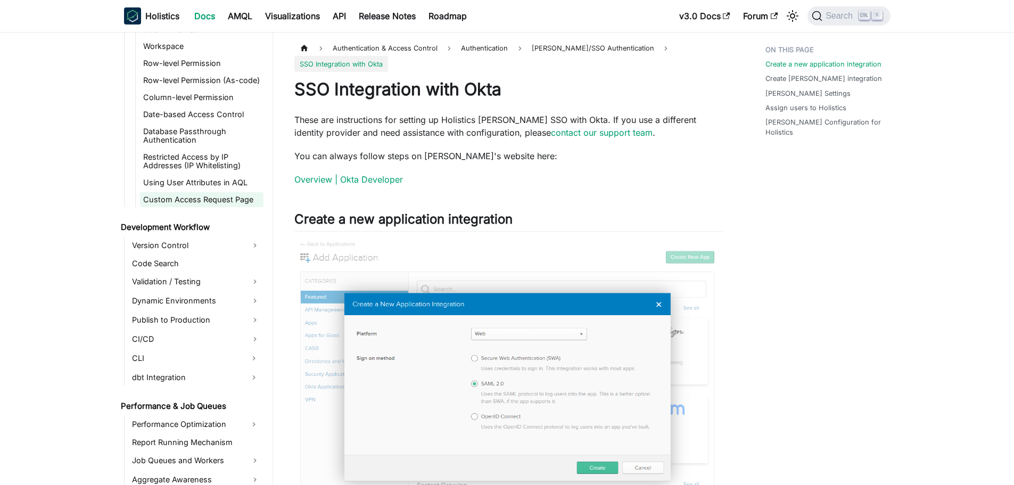
click at [189, 192] on link "Custom Access Request Page" at bounding box center [201, 199] width 123 height 15
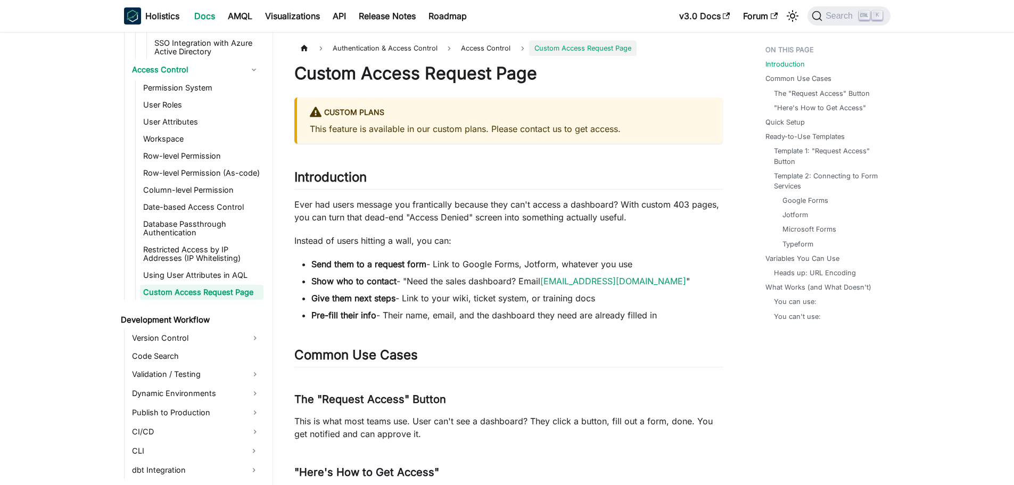
scroll to position [1164, 0]
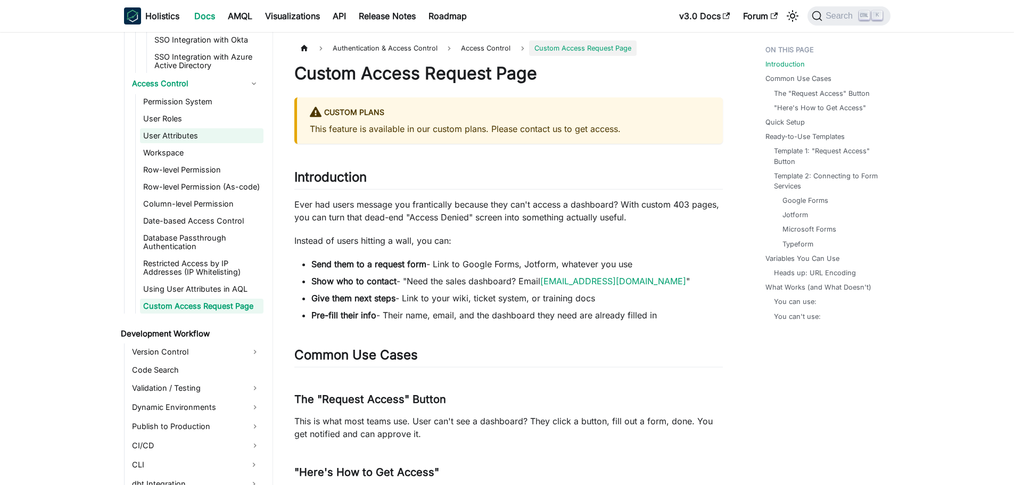
click at [187, 128] on link "User Attributes" at bounding box center [201, 135] width 123 height 15
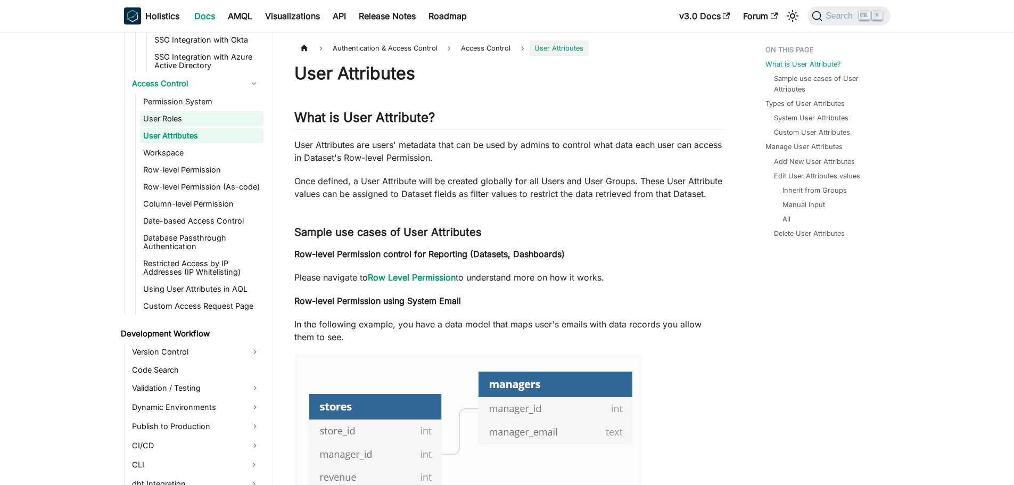
click at [179, 111] on link "User Roles" at bounding box center [201, 118] width 123 height 15
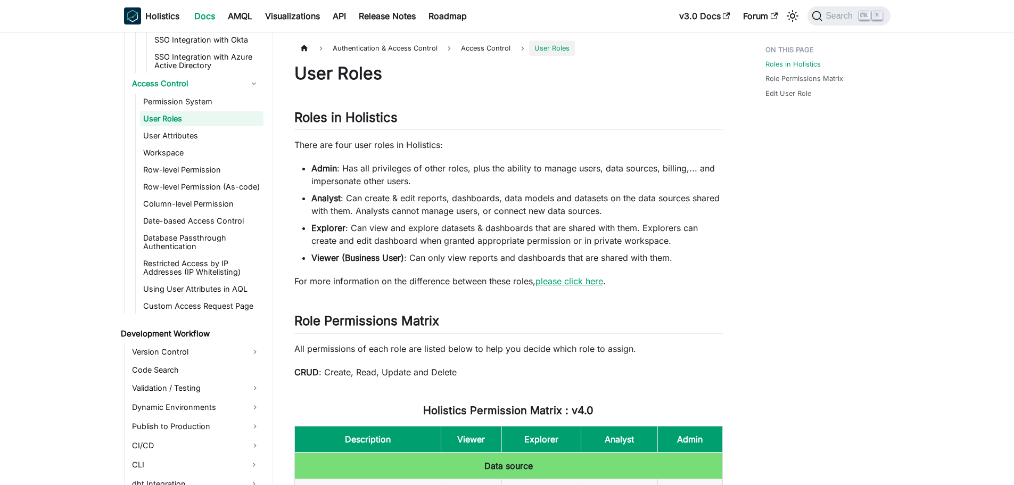
click at [586, 283] on link "please click here" at bounding box center [569, 281] width 68 height 11
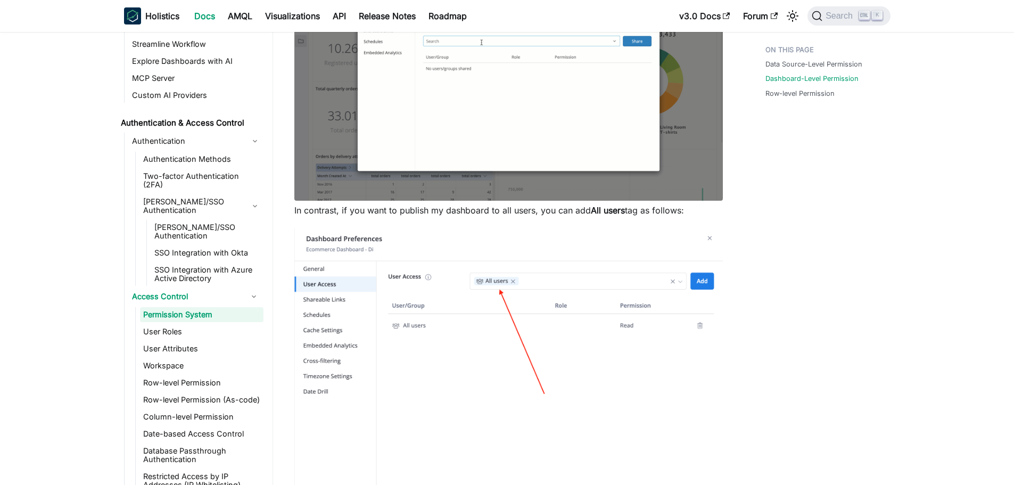
scroll to position [532, 0]
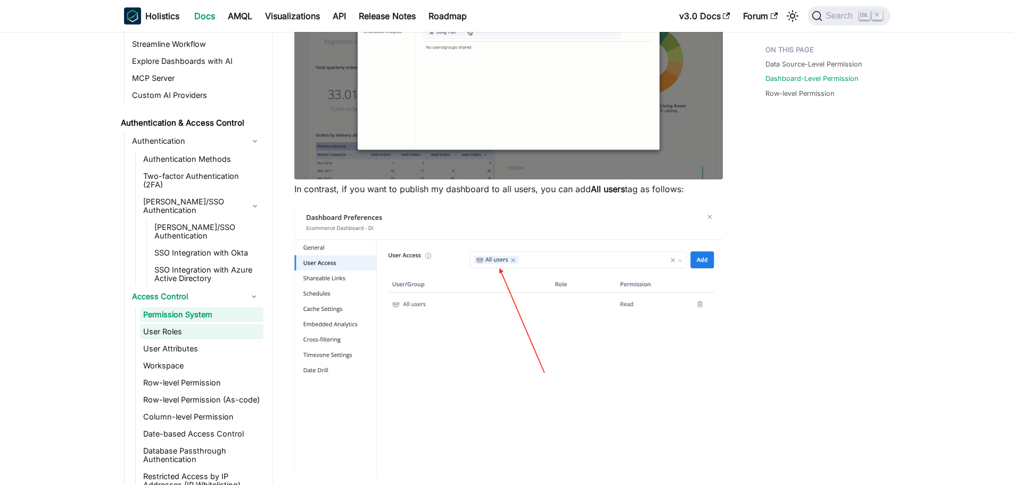
click at [183, 324] on link "User Roles" at bounding box center [201, 331] width 123 height 15
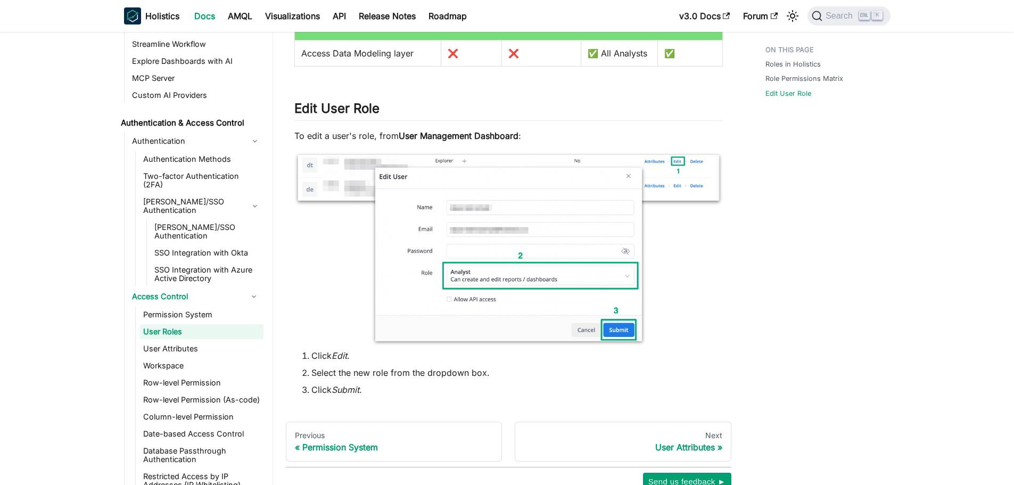
scroll to position [1059, 0]
